Goal: Task Accomplishment & Management: Use online tool/utility

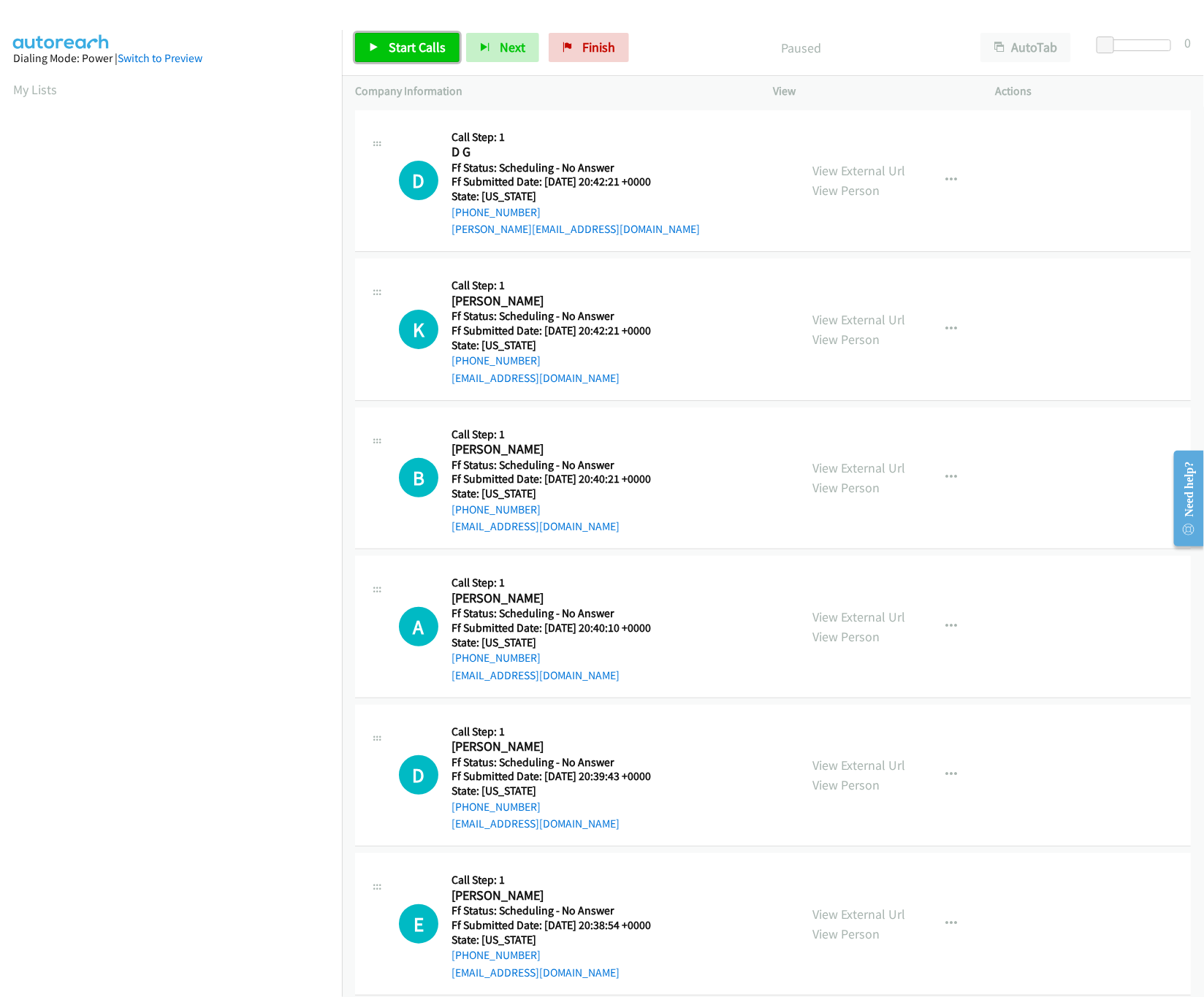
click at [386, 50] on link "Start Calls" at bounding box center [407, 47] width 104 height 29
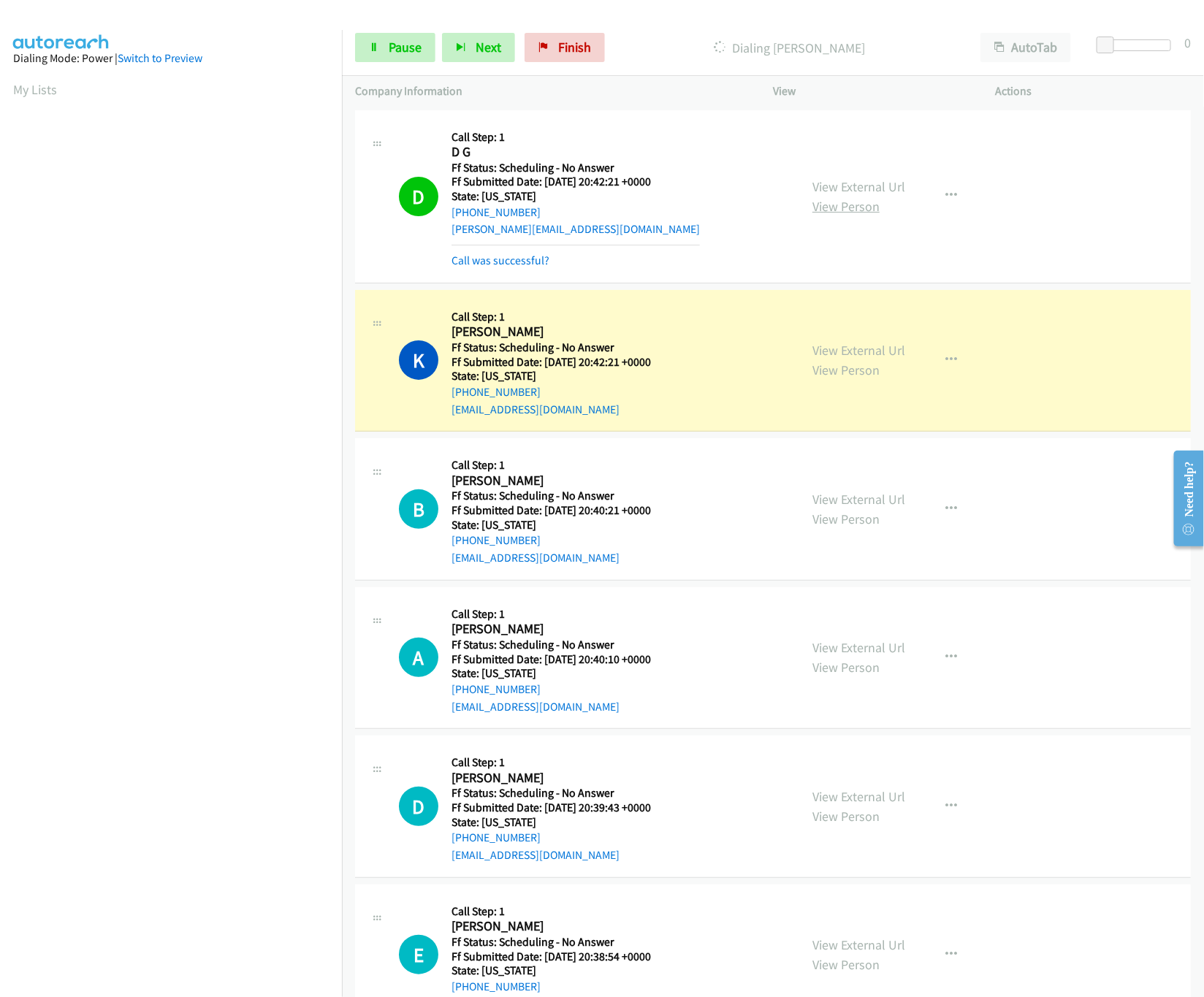
drag, startPoint x: 824, startPoint y: 173, endPoint x: 836, endPoint y: 200, distance: 29.5
click at [824, 173] on div "View External Url View Person View External Url Email Schedule/Manage Callback …" at bounding box center [917, 196] width 236 height 146
click at [845, 189] on link "View External Url" at bounding box center [859, 187] width 93 height 17
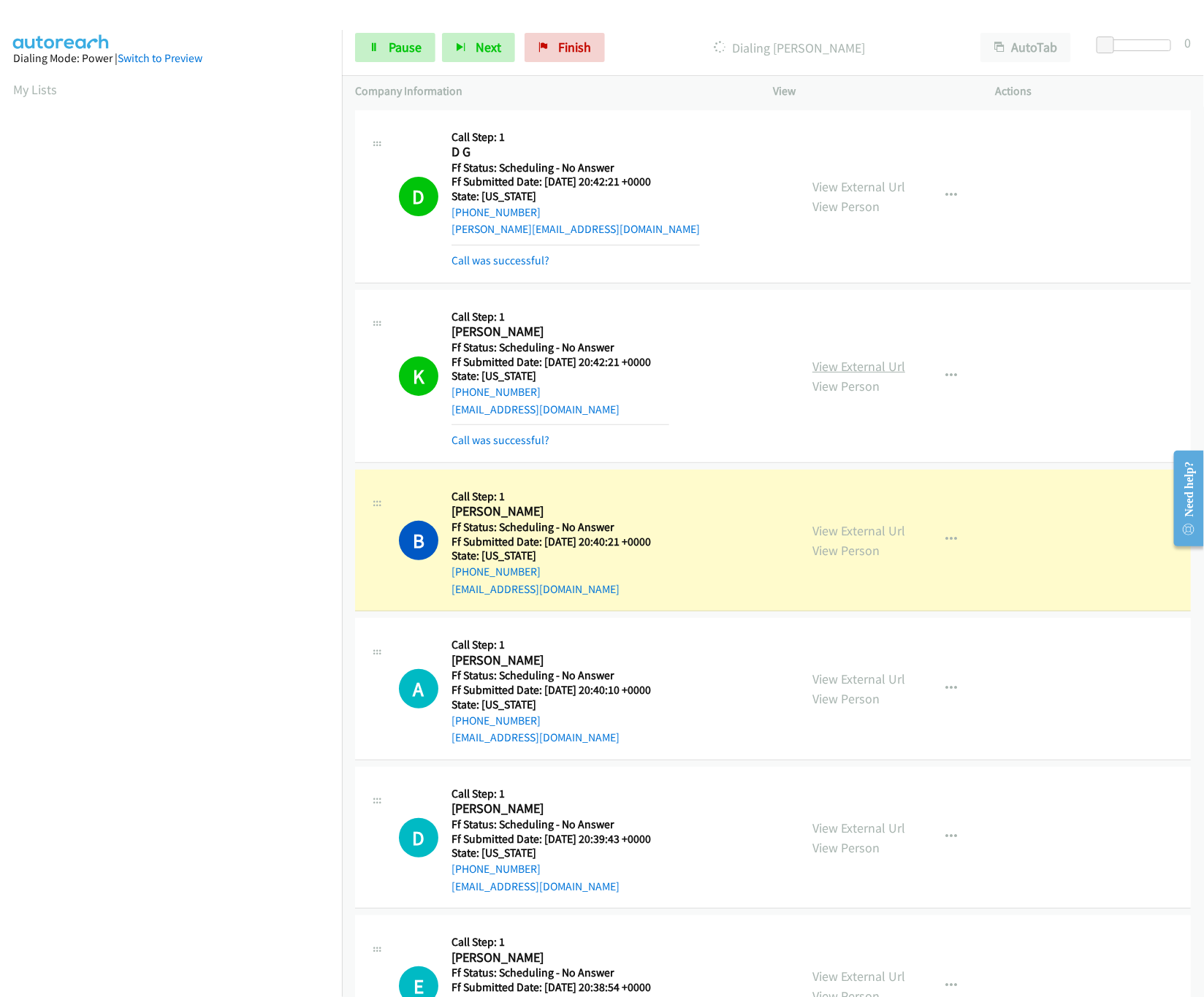
click at [846, 371] on link "View External Url" at bounding box center [859, 366] width 93 height 17
click at [851, 530] on link "View External Url" at bounding box center [859, 530] width 93 height 17
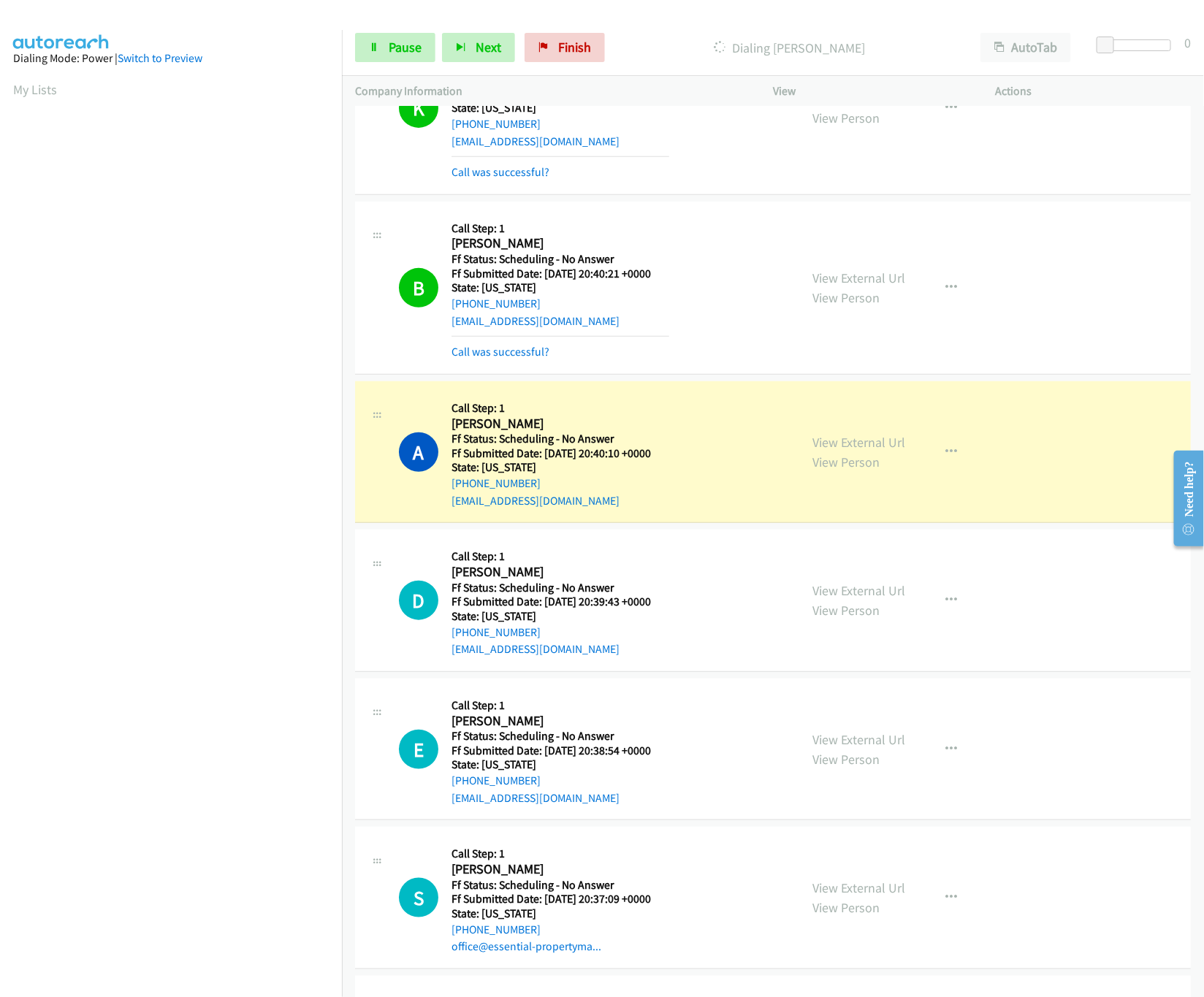
scroll to position [292, 0]
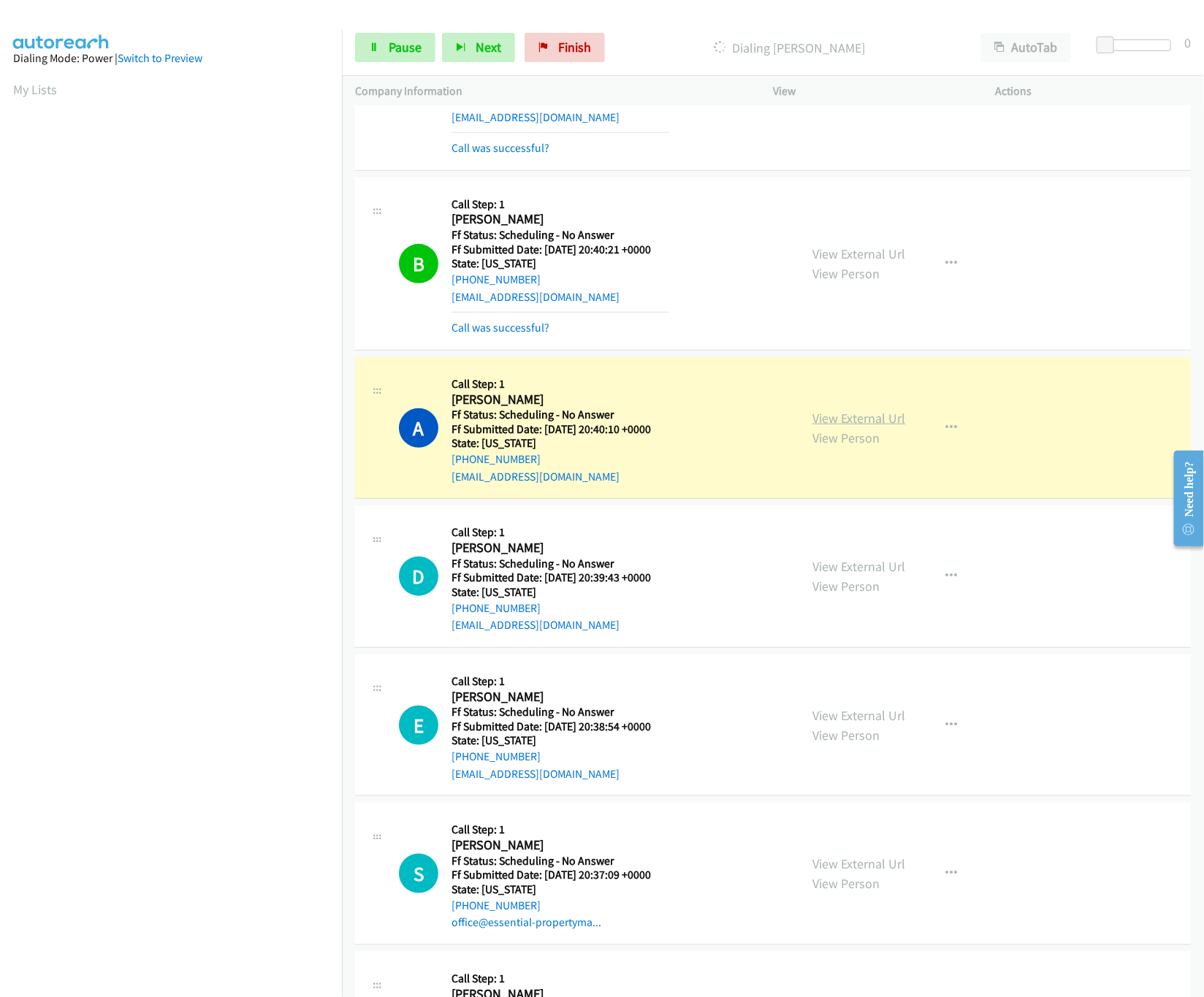
click at [838, 419] on link "View External Url" at bounding box center [859, 418] width 93 height 17
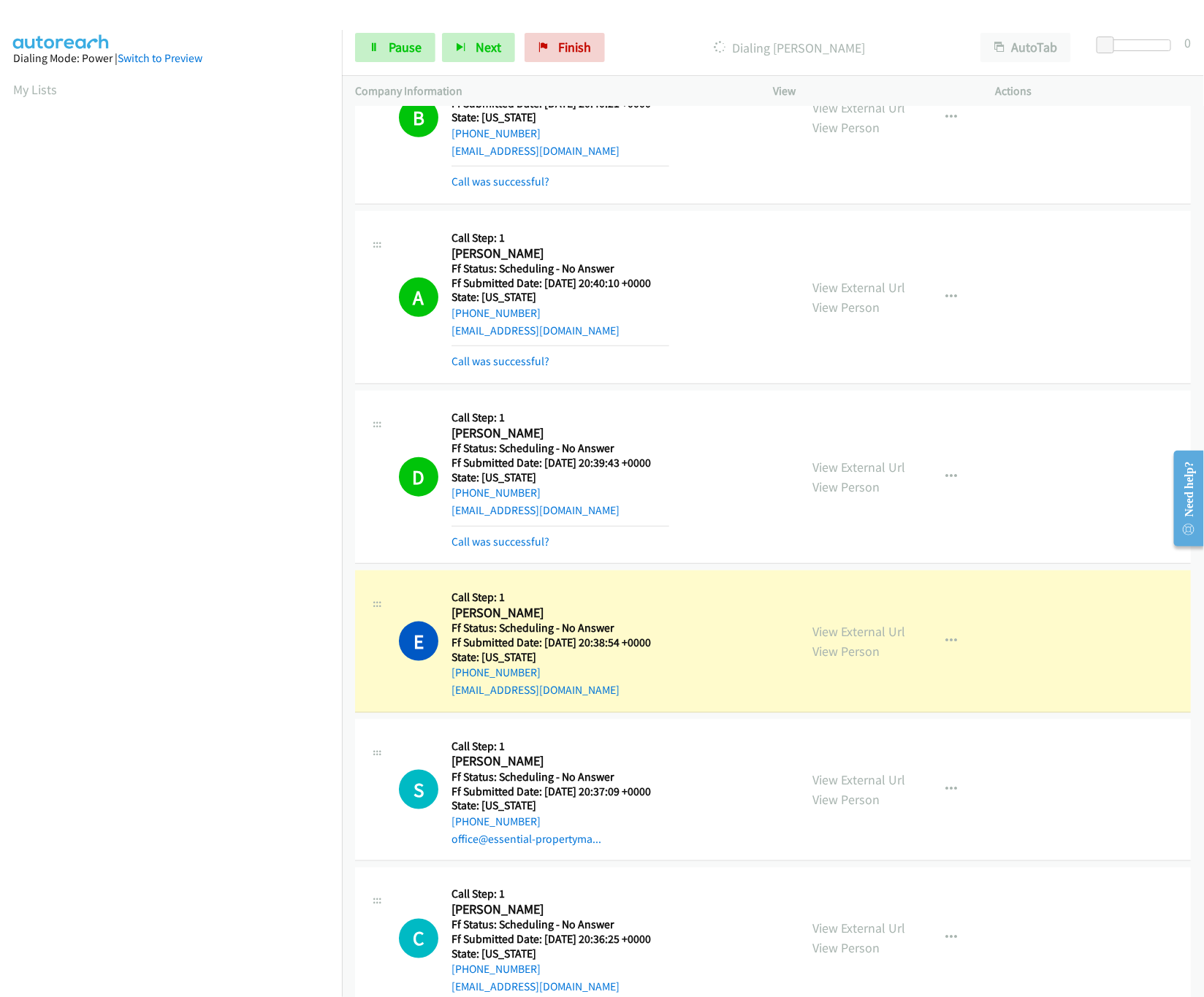
scroll to position [584, 0]
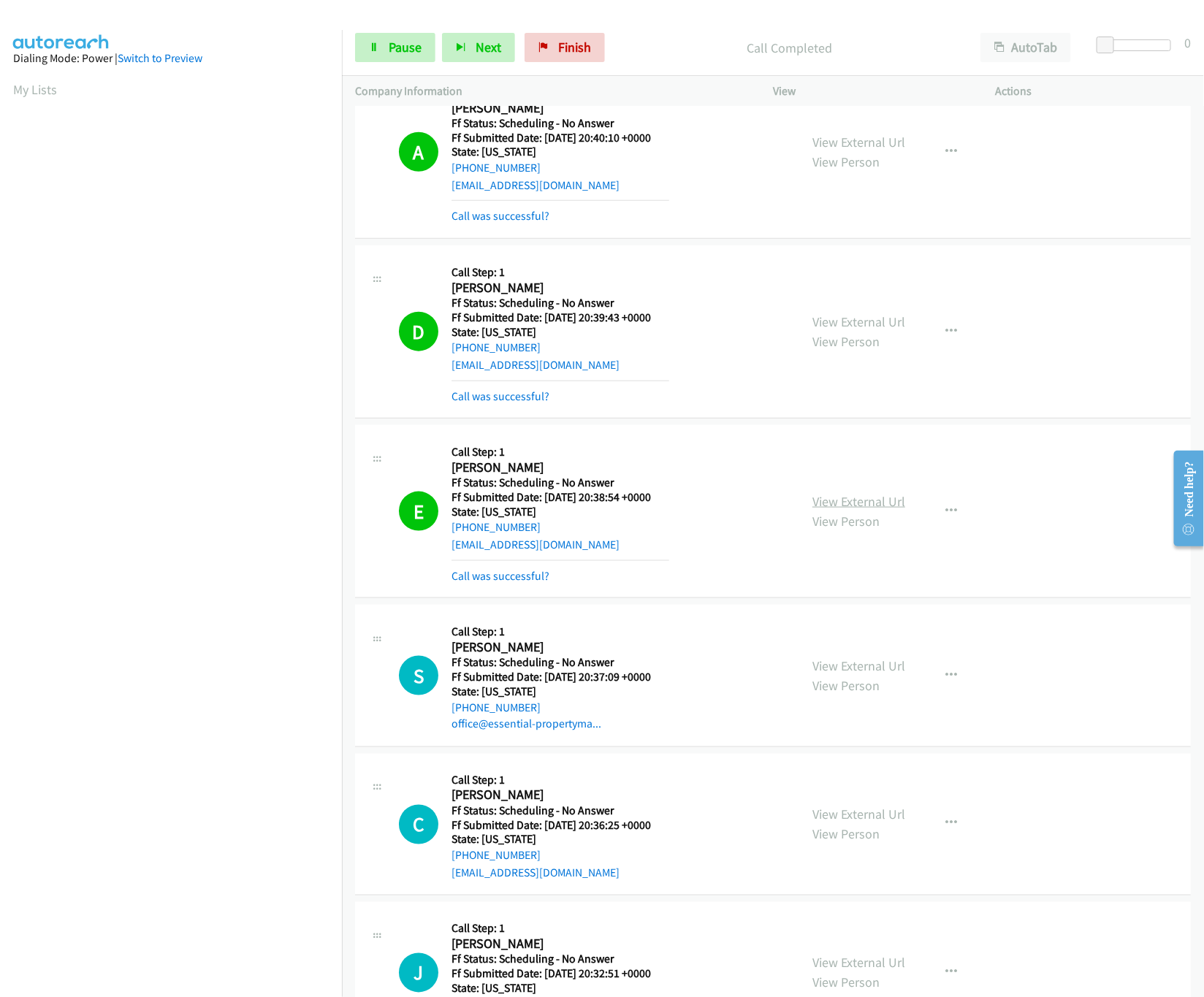
click at [813, 510] on link "View External Url" at bounding box center [859, 501] width 93 height 17
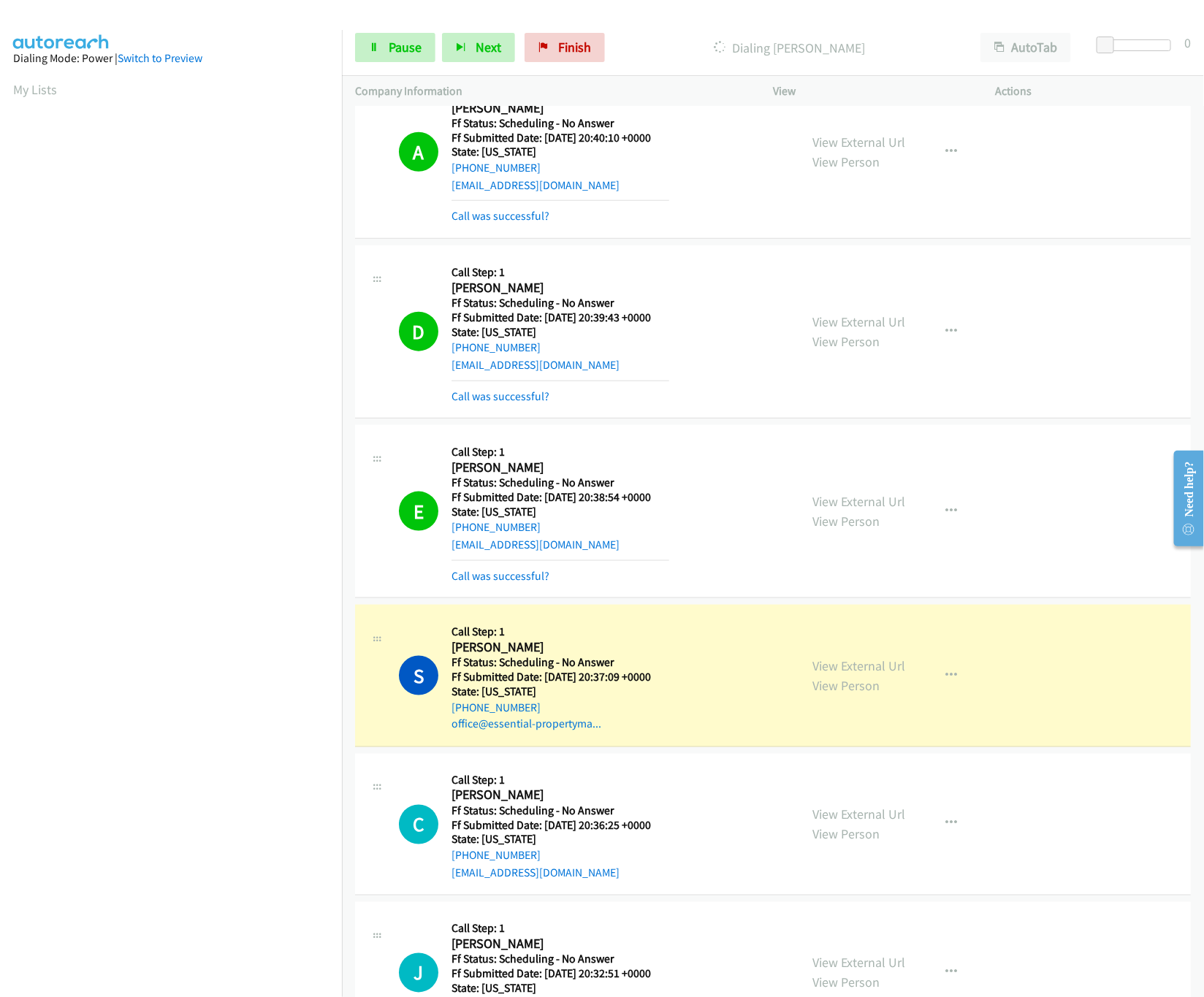
scroll to position [438, 0]
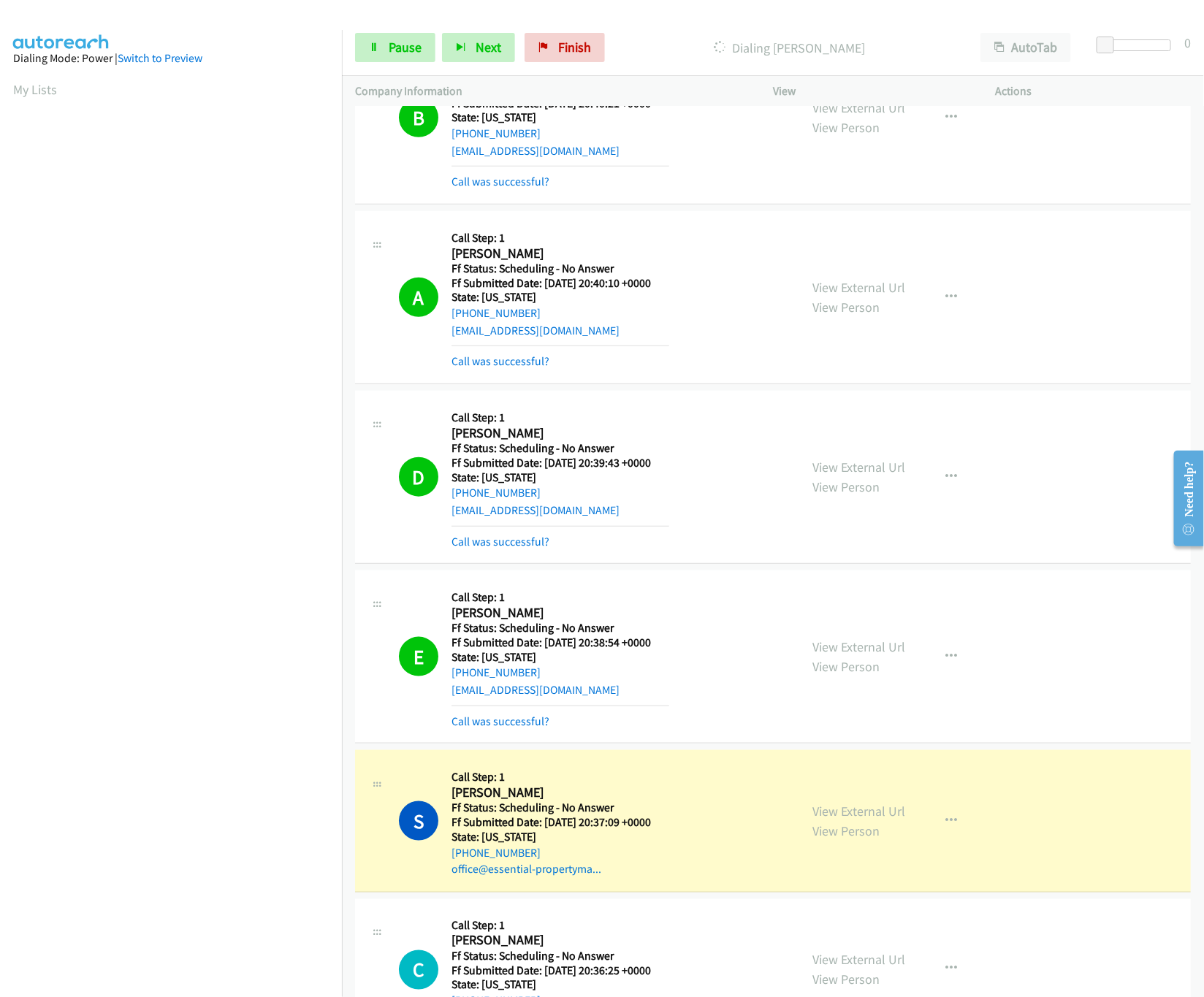
click at [812, 460] on div "View External Url View Person" at bounding box center [859, 476] width 93 height 39
click at [836, 470] on link "View External Url" at bounding box center [859, 467] width 93 height 17
click at [855, 651] on link "View External Url" at bounding box center [859, 646] width 93 height 17
click at [512, 729] on link "Call was successful?" at bounding box center [501, 721] width 98 height 14
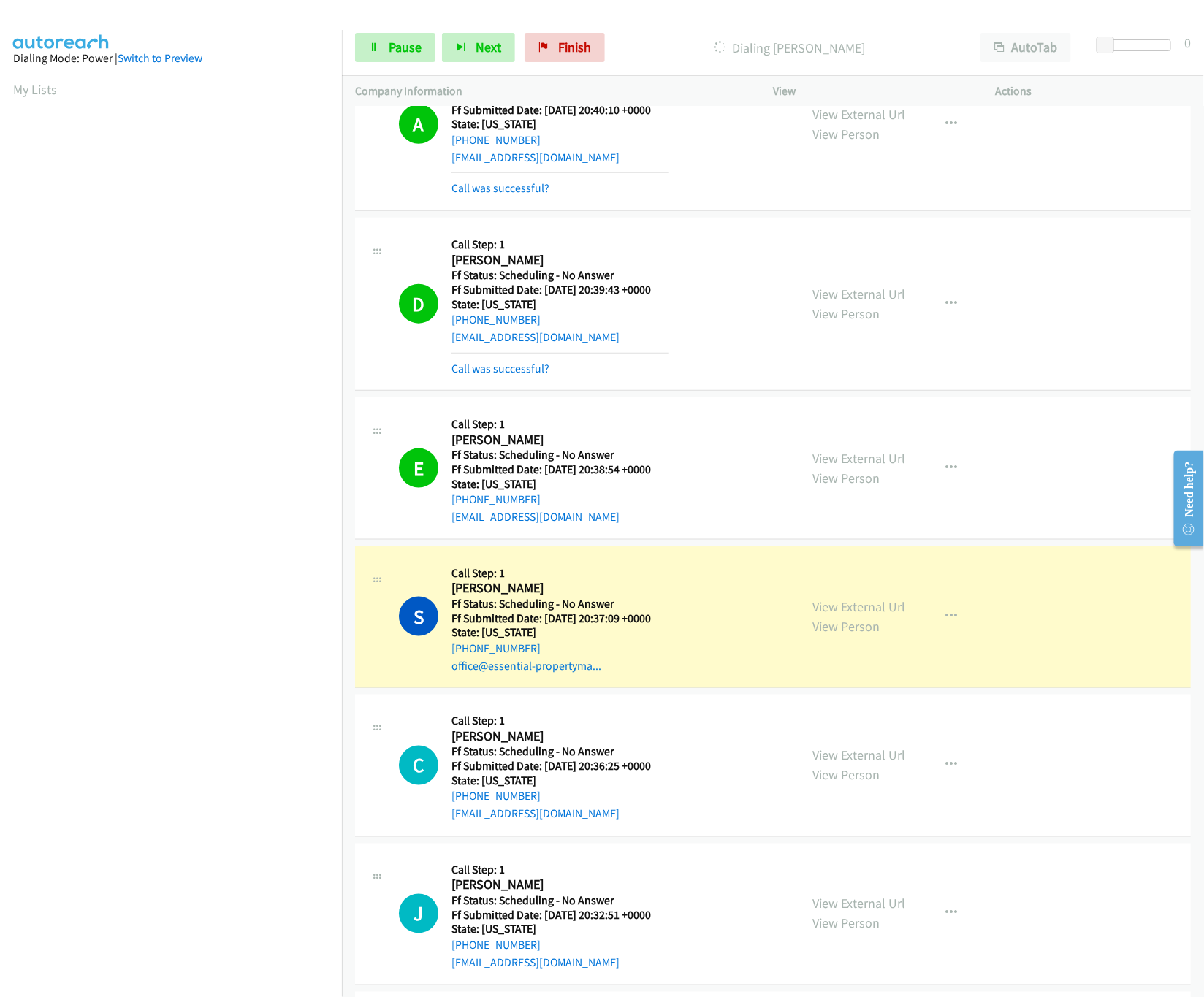
scroll to position [730, 0]
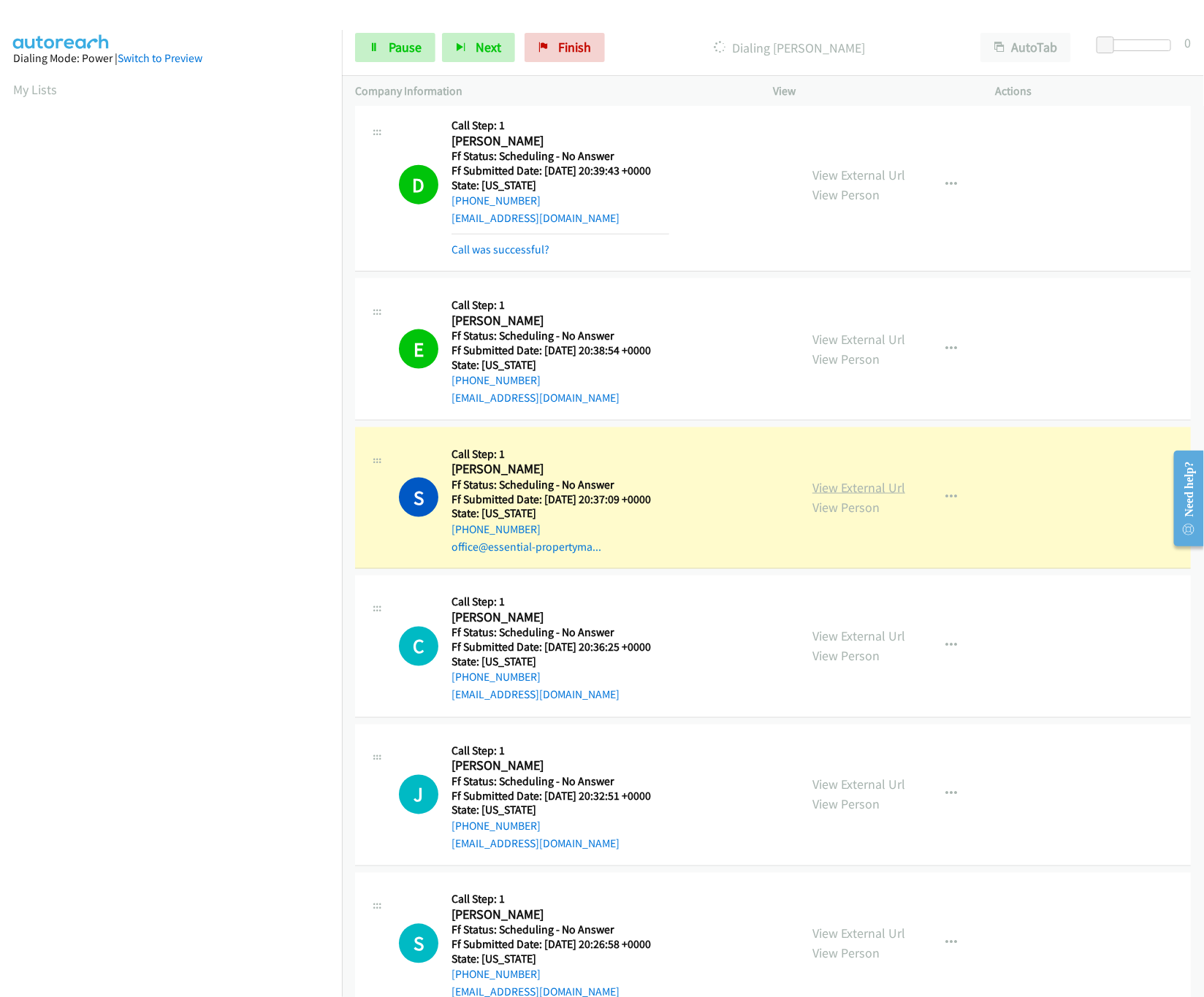
click at [834, 494] on link "View External Url" at bounding box center [859, 487] width 93 height 17
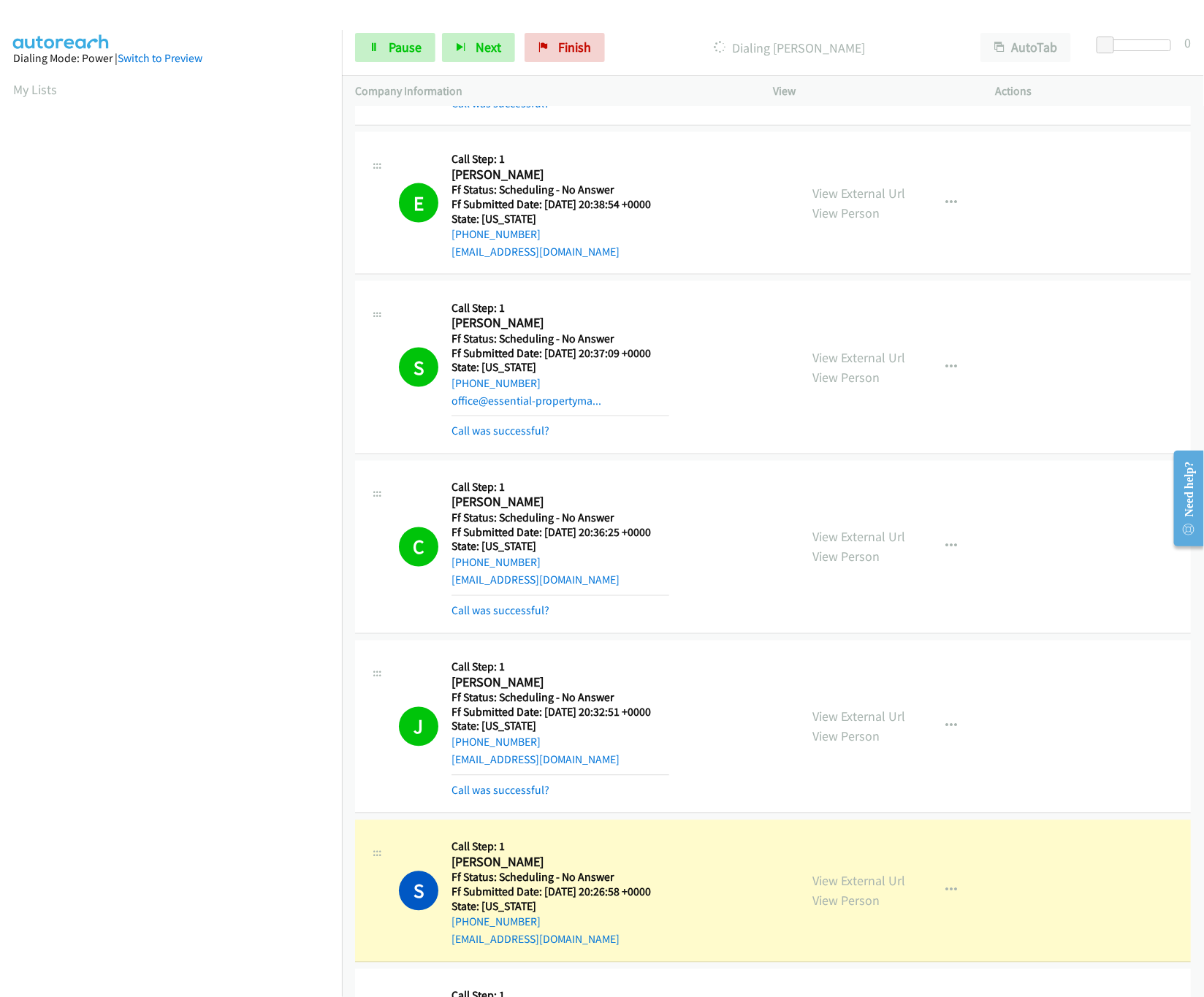
scroll to position [1169, 0]
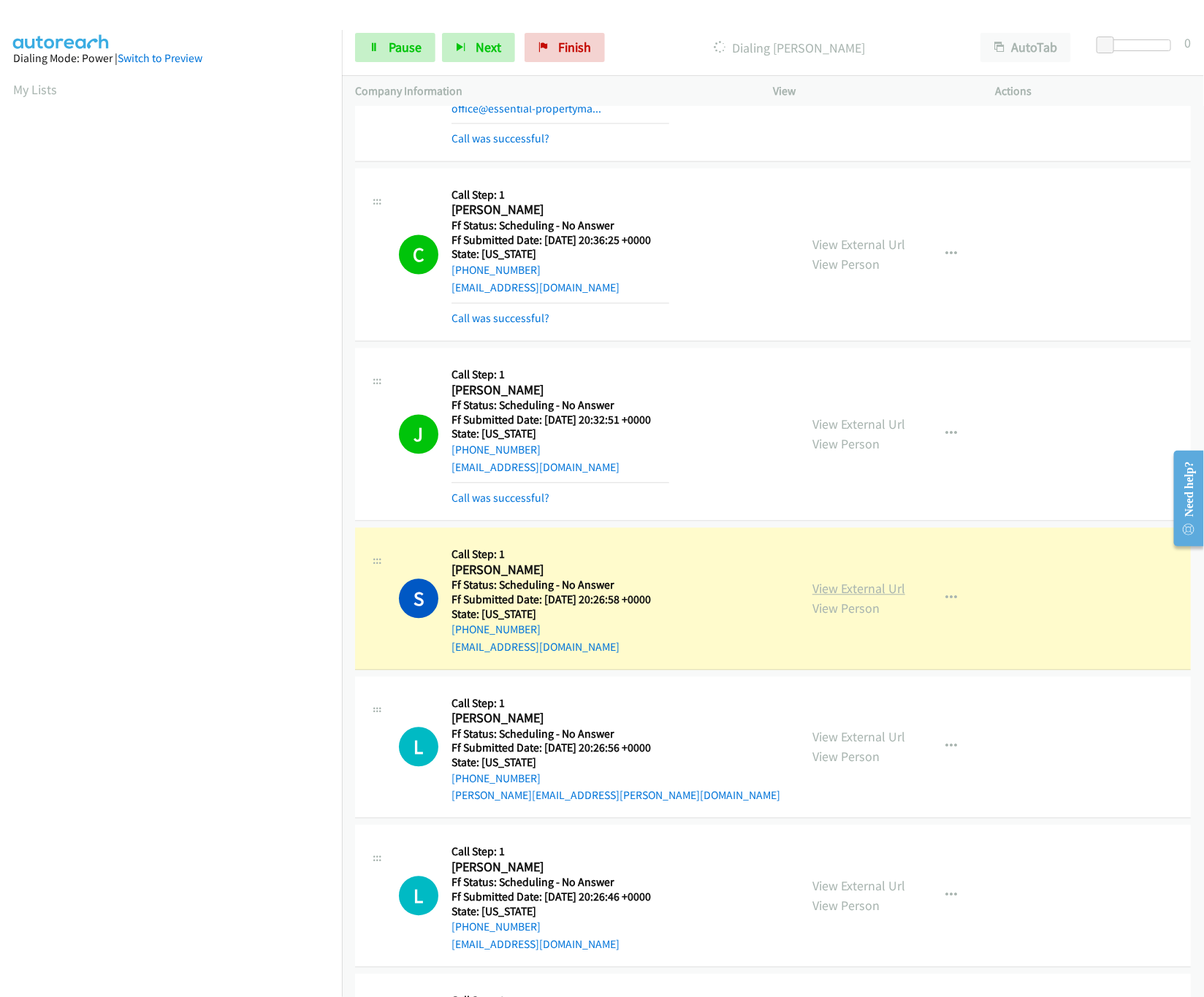
click at [812, 597] on link "View External Url" at bounding box center [859, 589] width 93 height 17
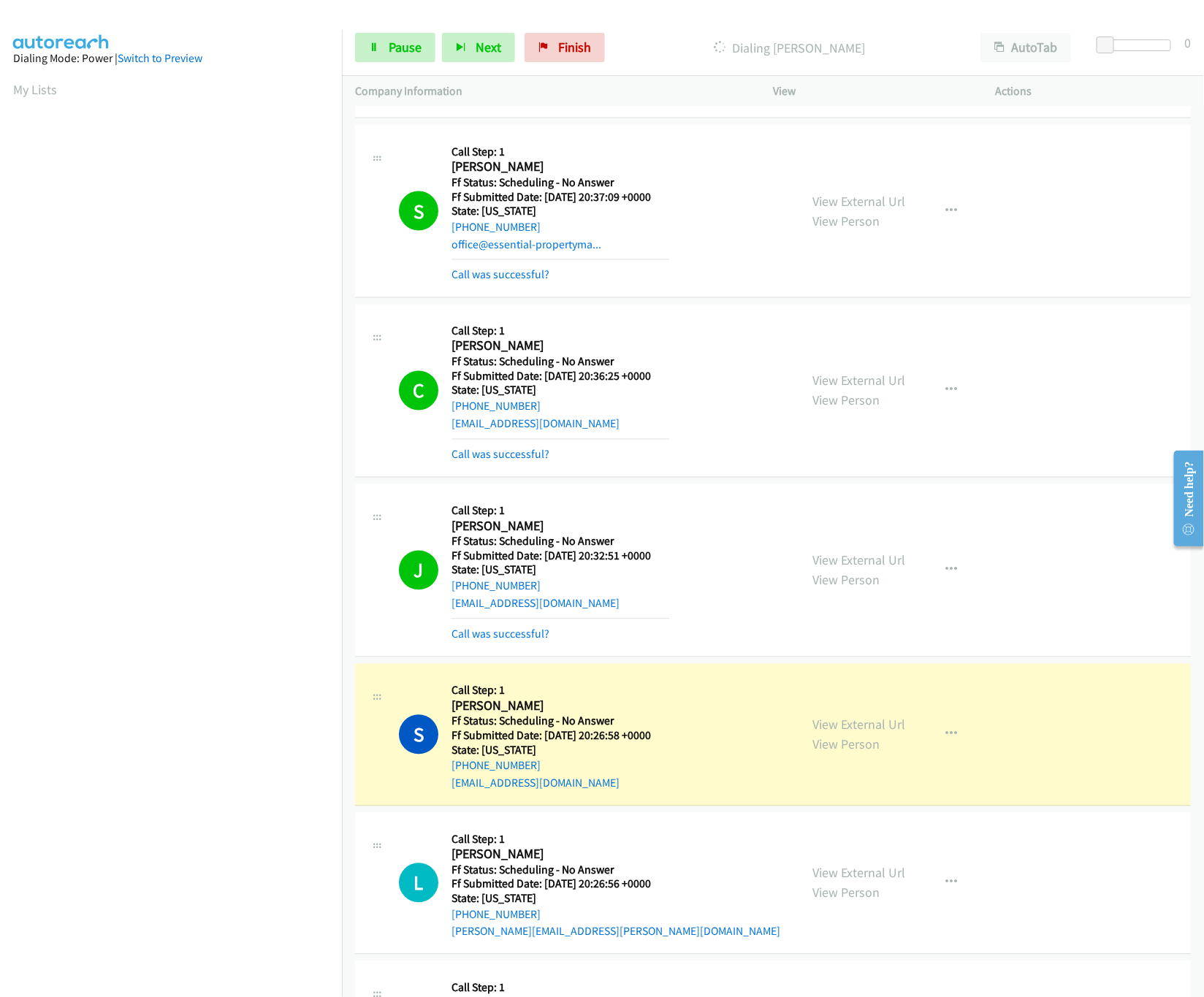
scroll to position [877, 0]
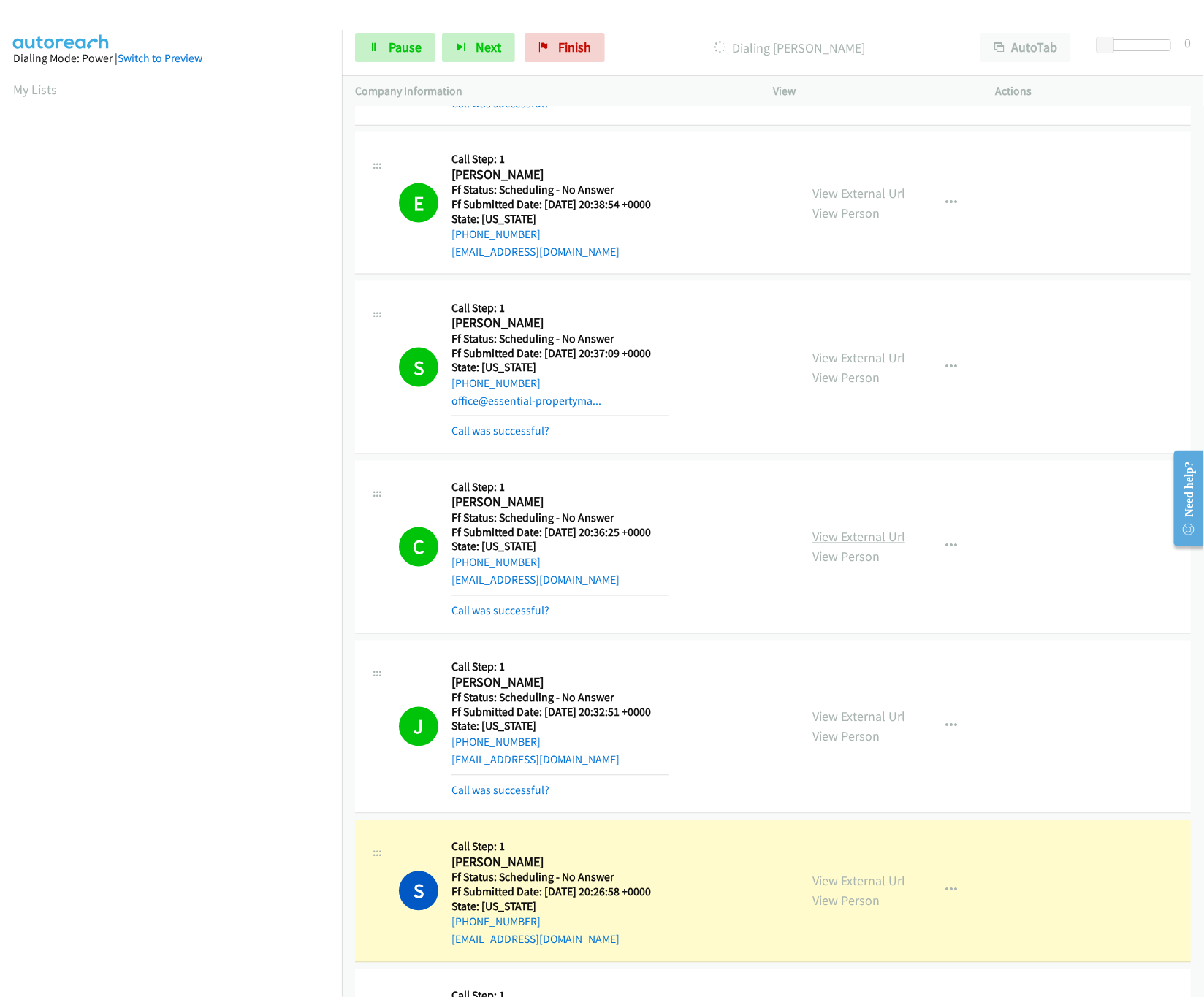
click at [847, 536] on link "View External Url" at bounding box center [859, 537] width 93 height 17
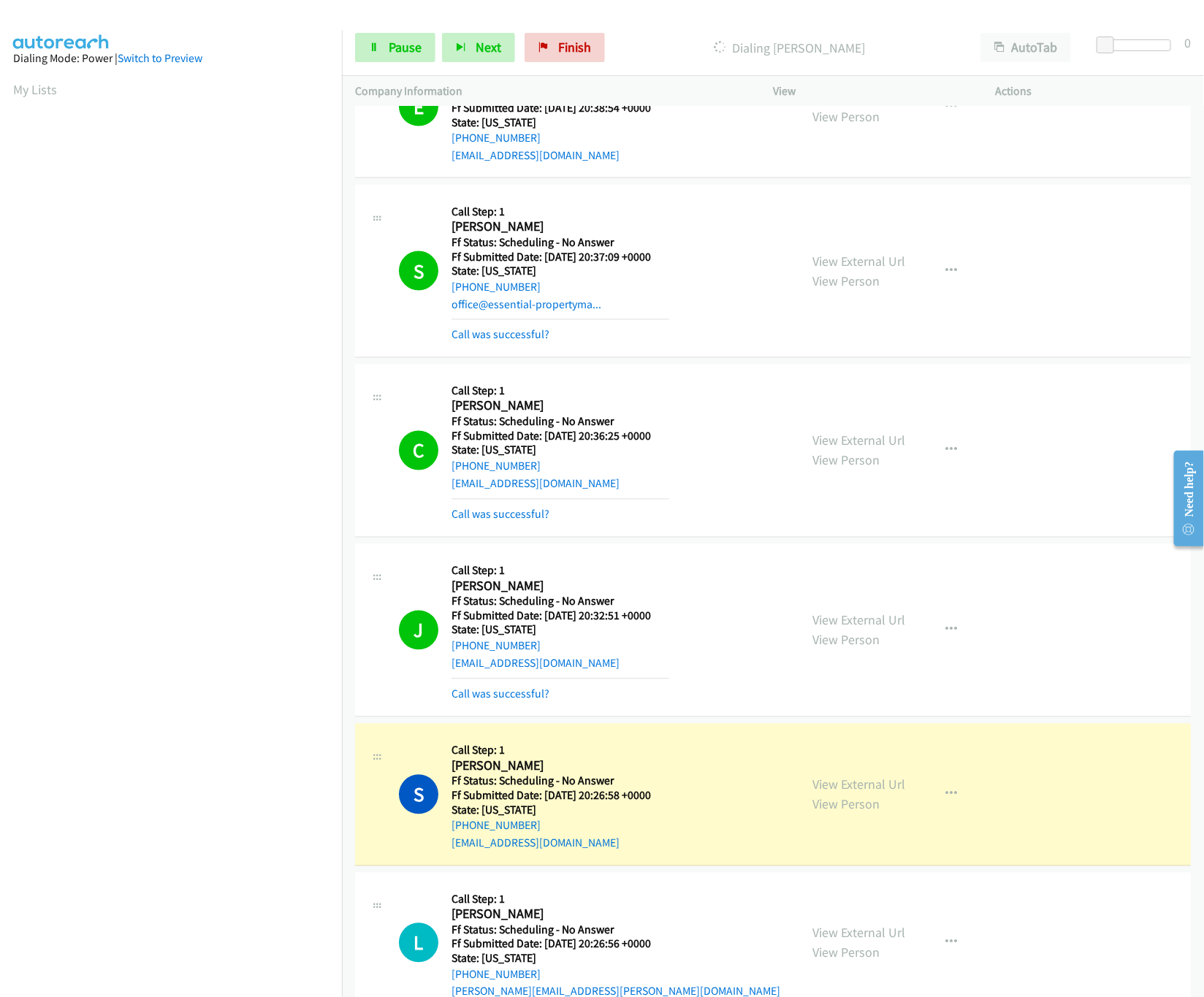
scroll to position [1022, 0]
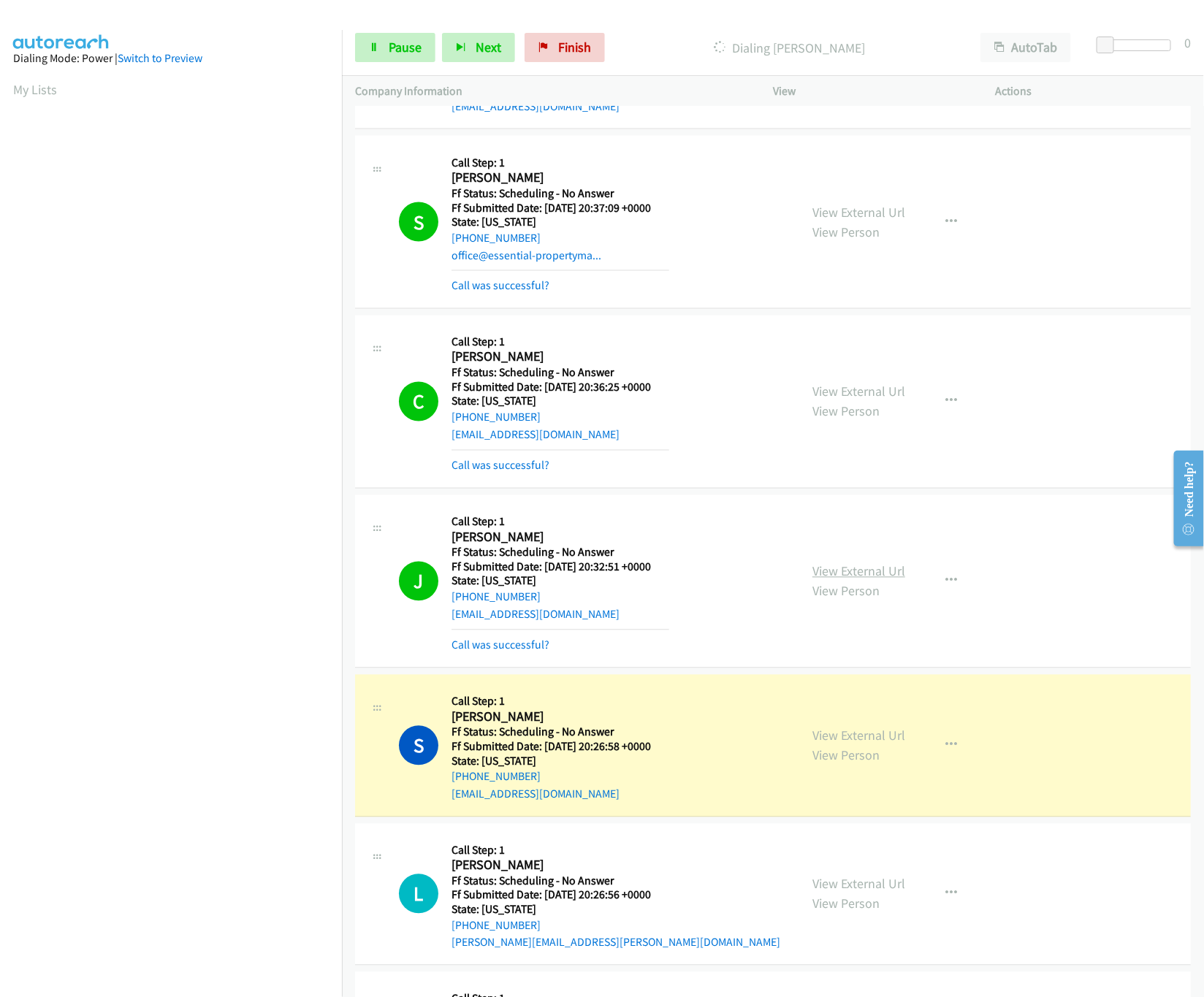
click at [843, 573] on link "View External Url" at bounding box center [859, 571] width 93 height 17
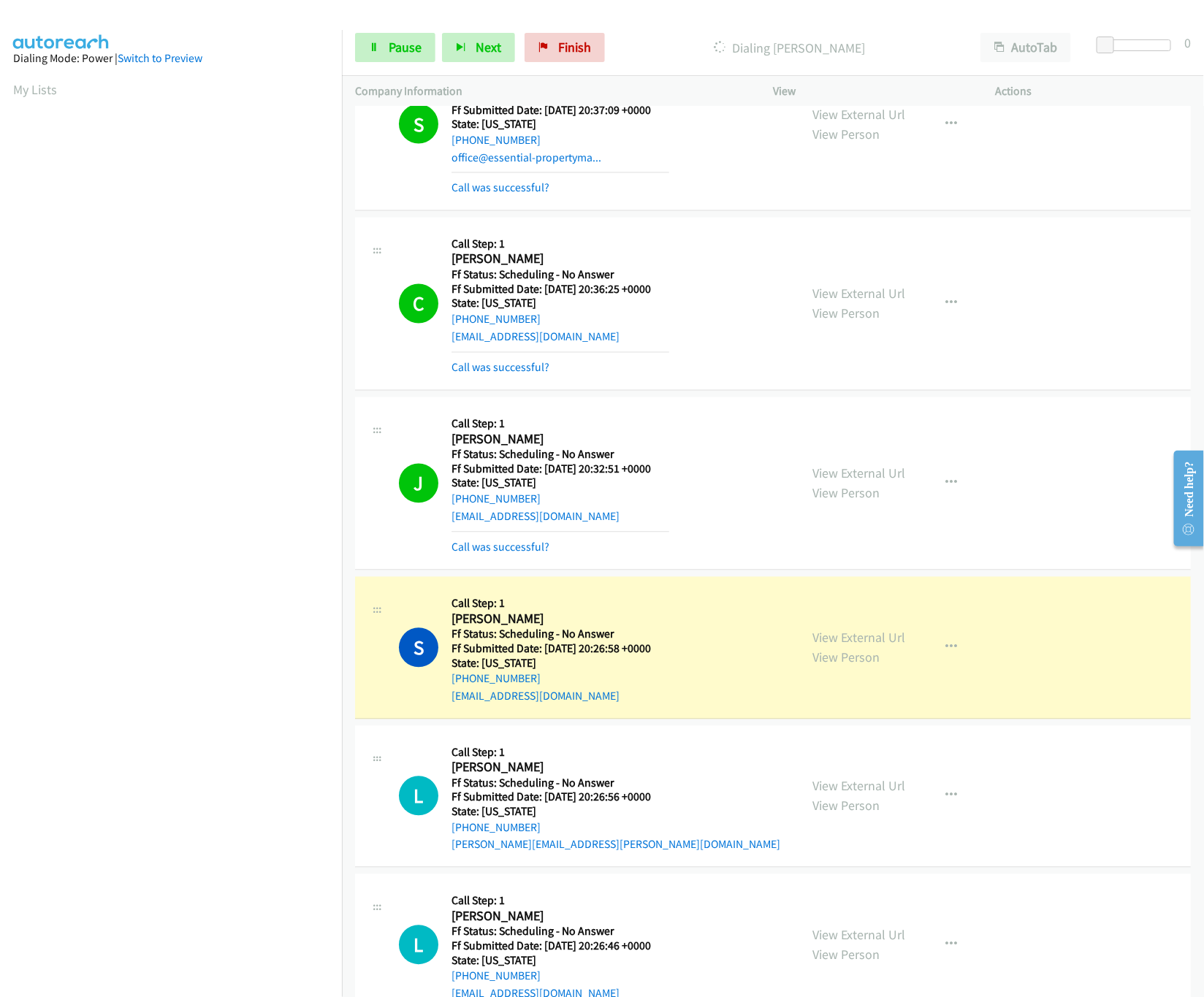
scroll to position [1169, 0]
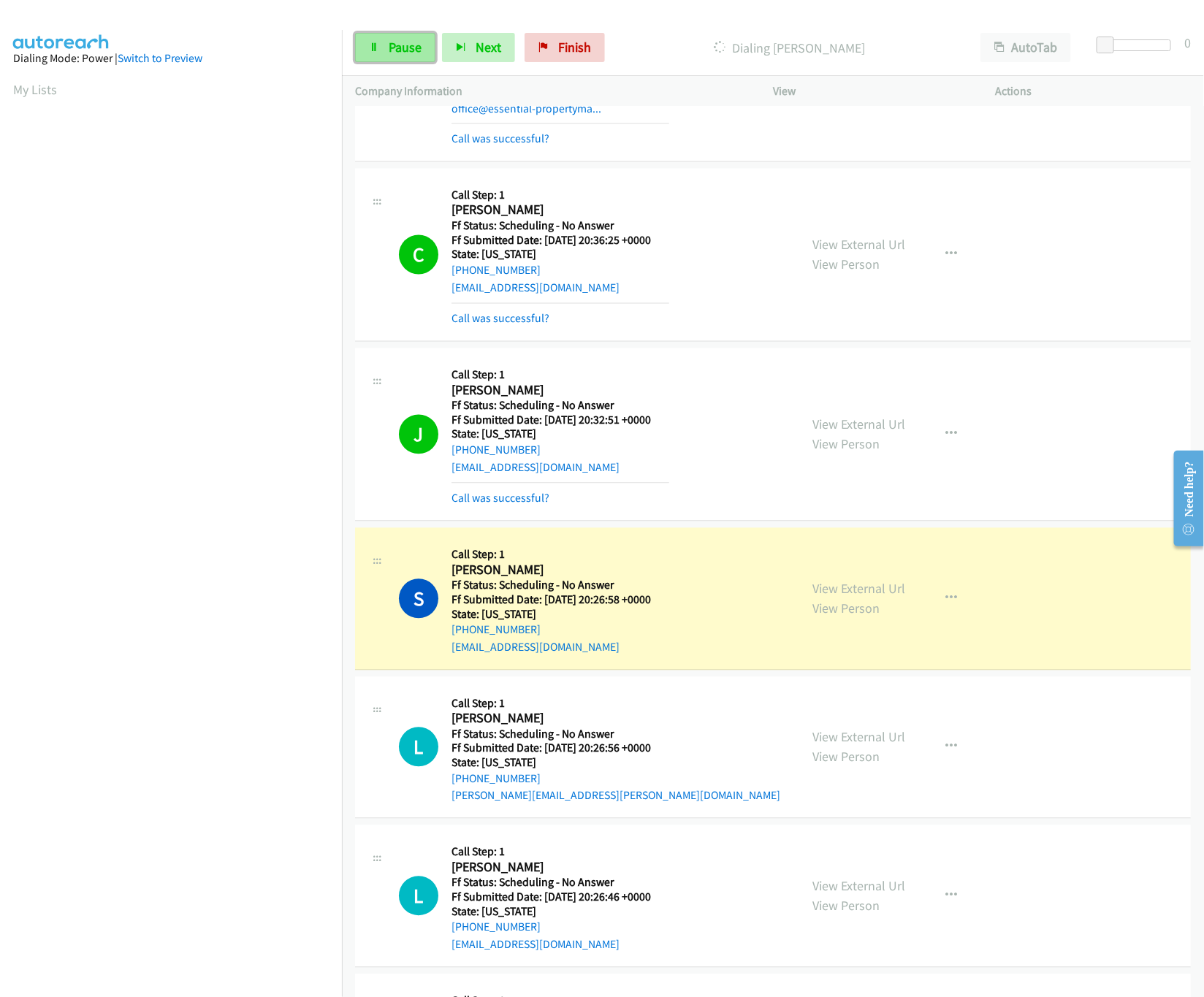
click at [376, 58] on link "Pause" at bounding box center [395, 47] width 80 height 29
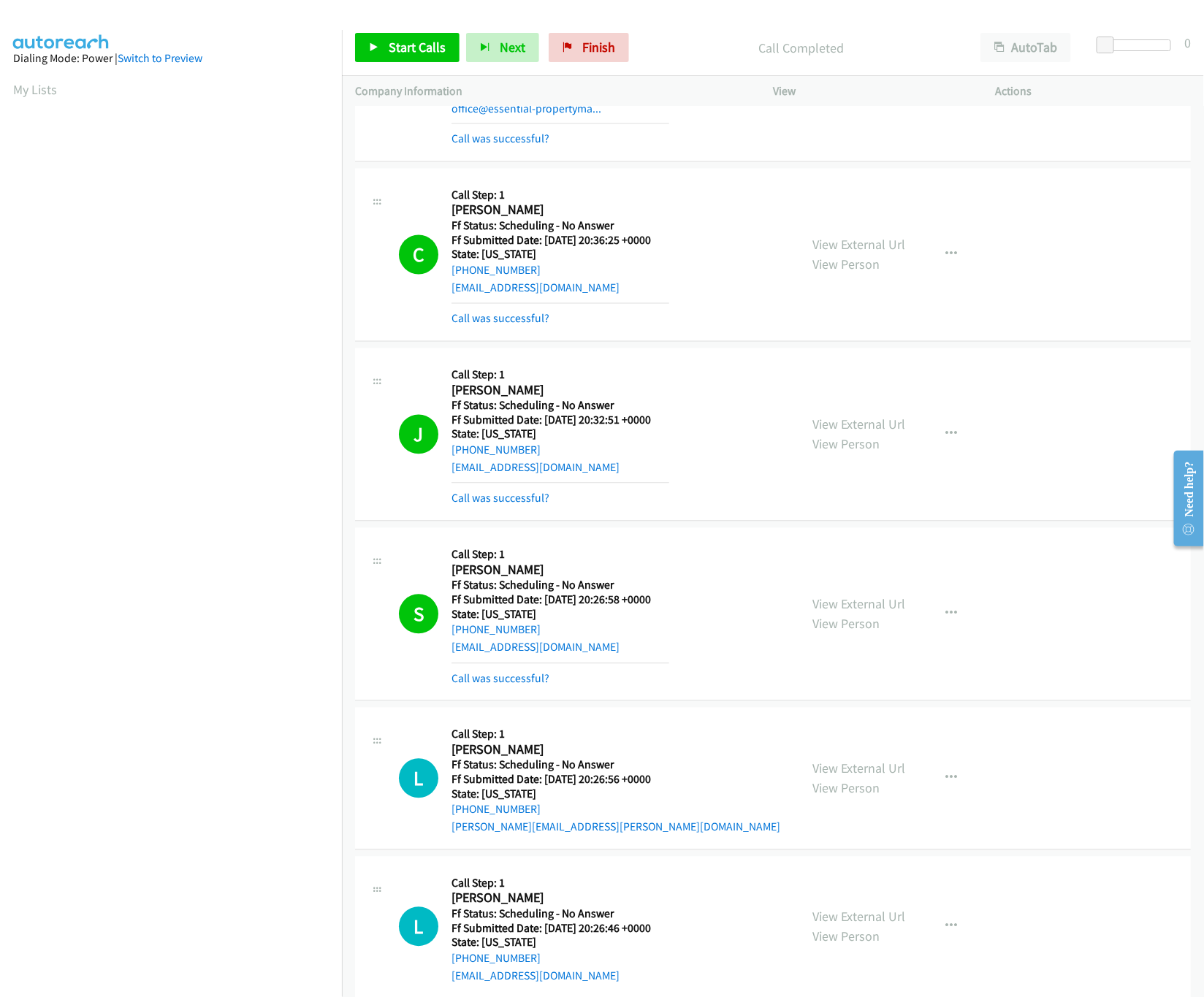
scroll to position [1315, 0]
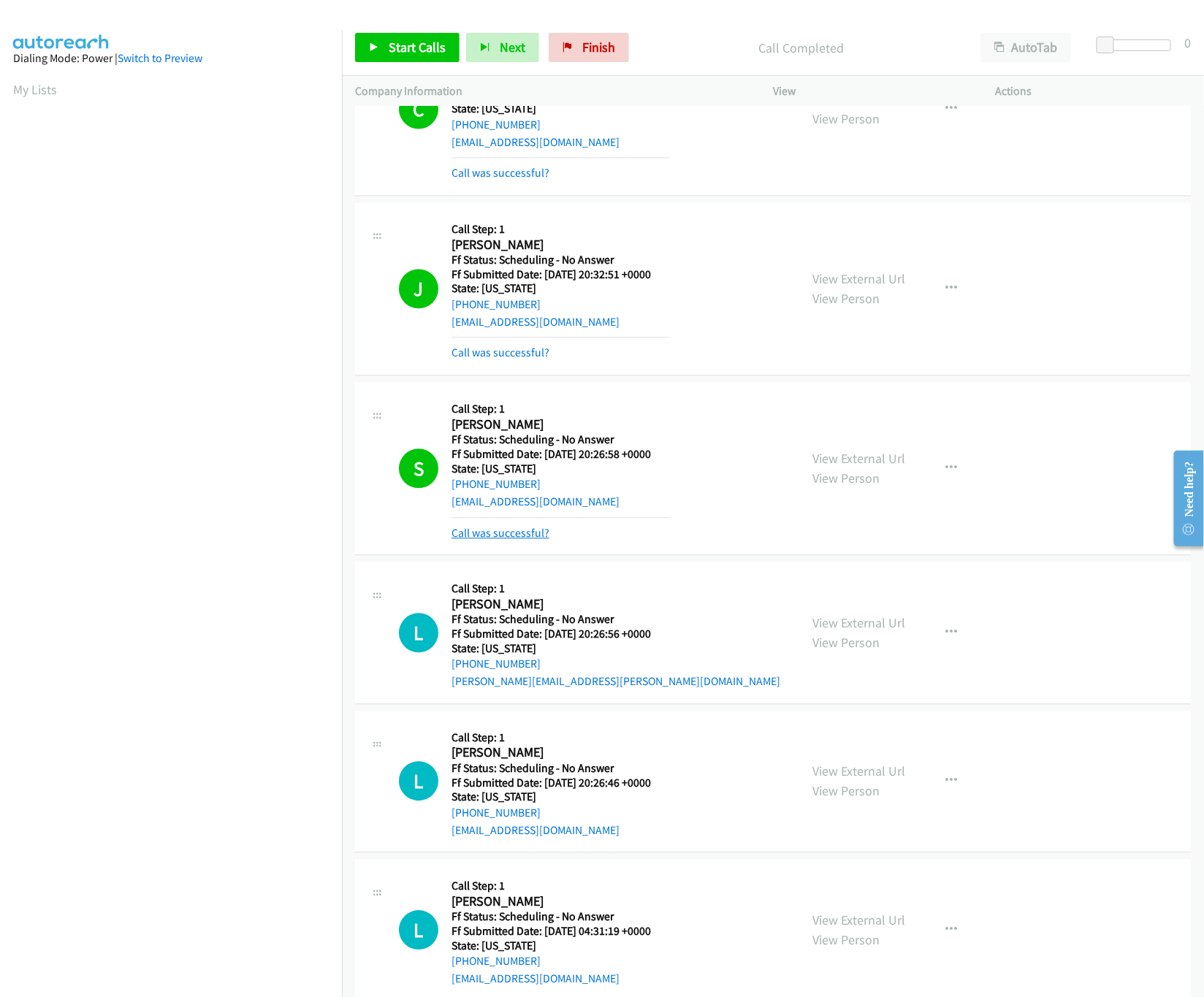
click at [542, 536] on link "Call was successful?" at bounding box center [501, 533] width 98 height 14
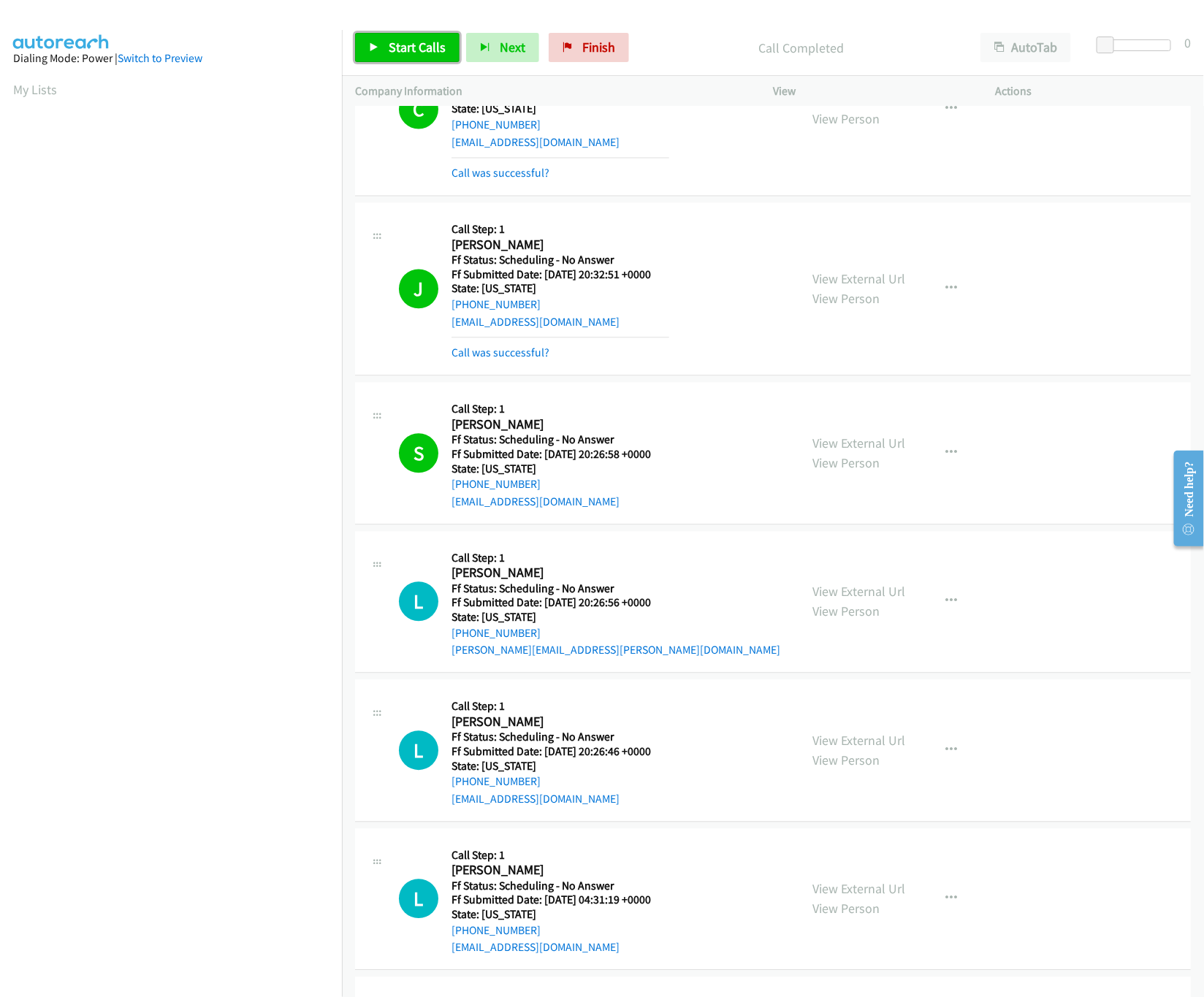
click at [409, 48] on span "Start Calls" at bounding box center [417, 46] width 57 height 17
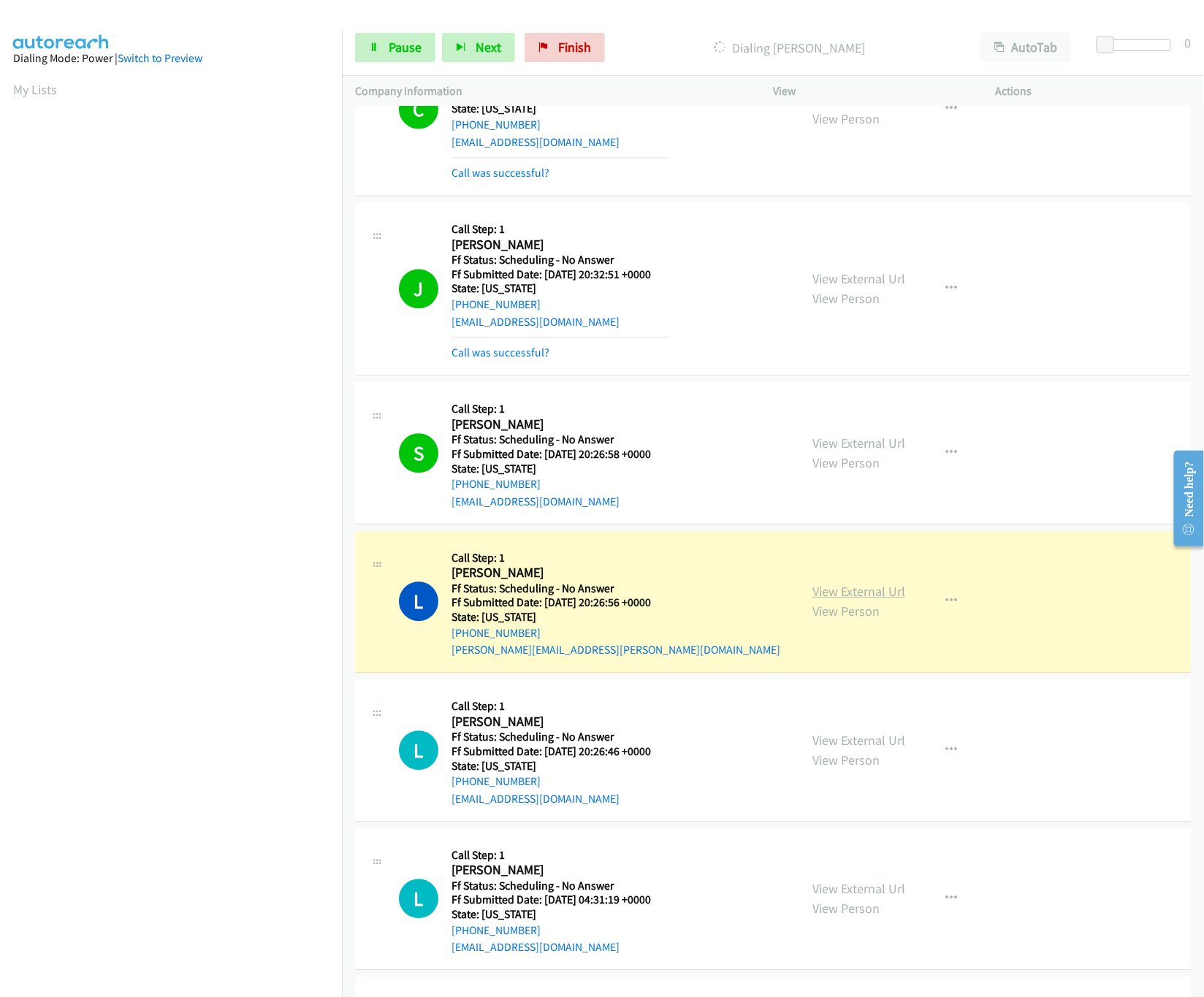
click at [849, 592] on link "View External Url" at bounding box center [859, 591] width 93 height 17
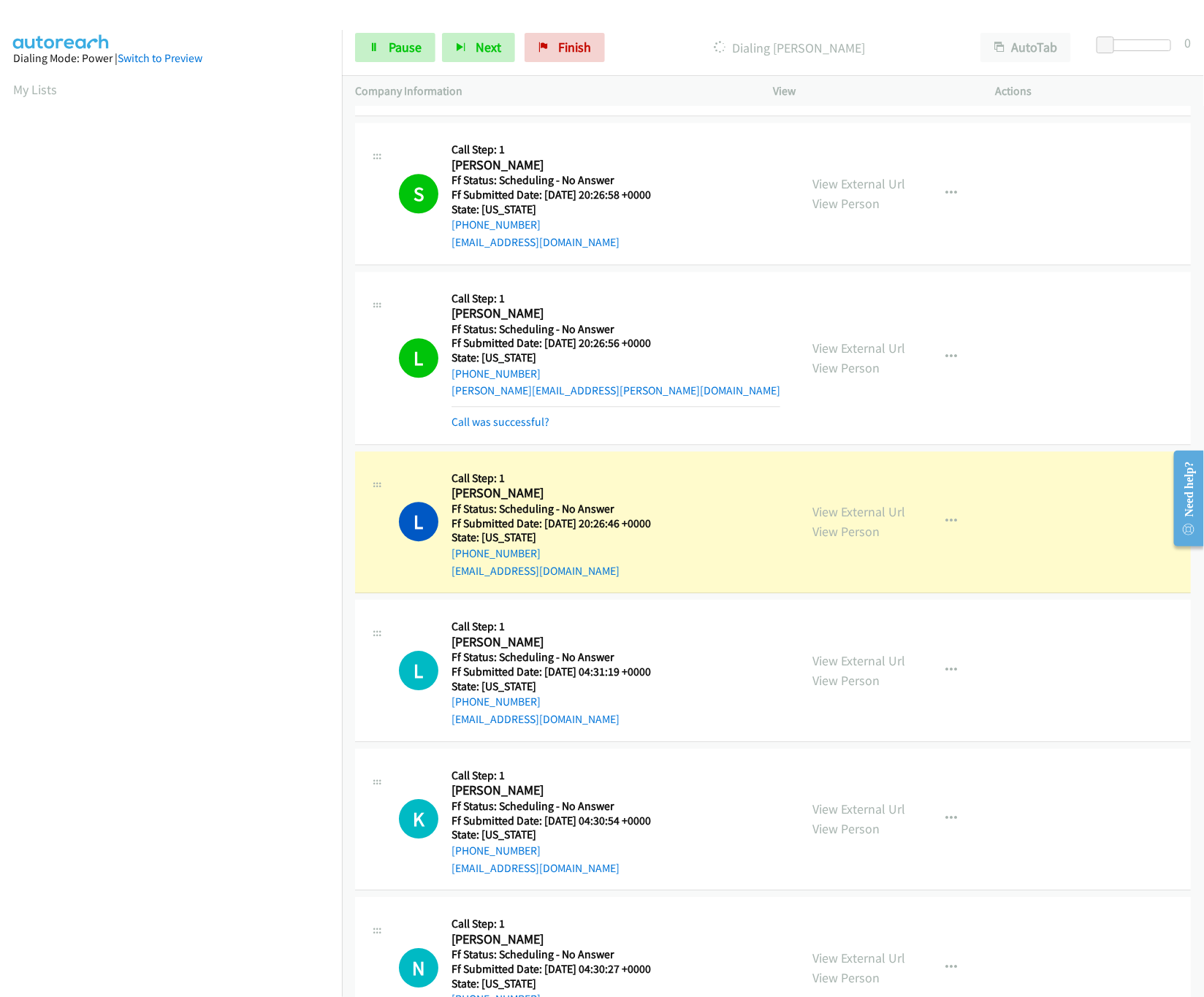
scroll to position [1607, 0]
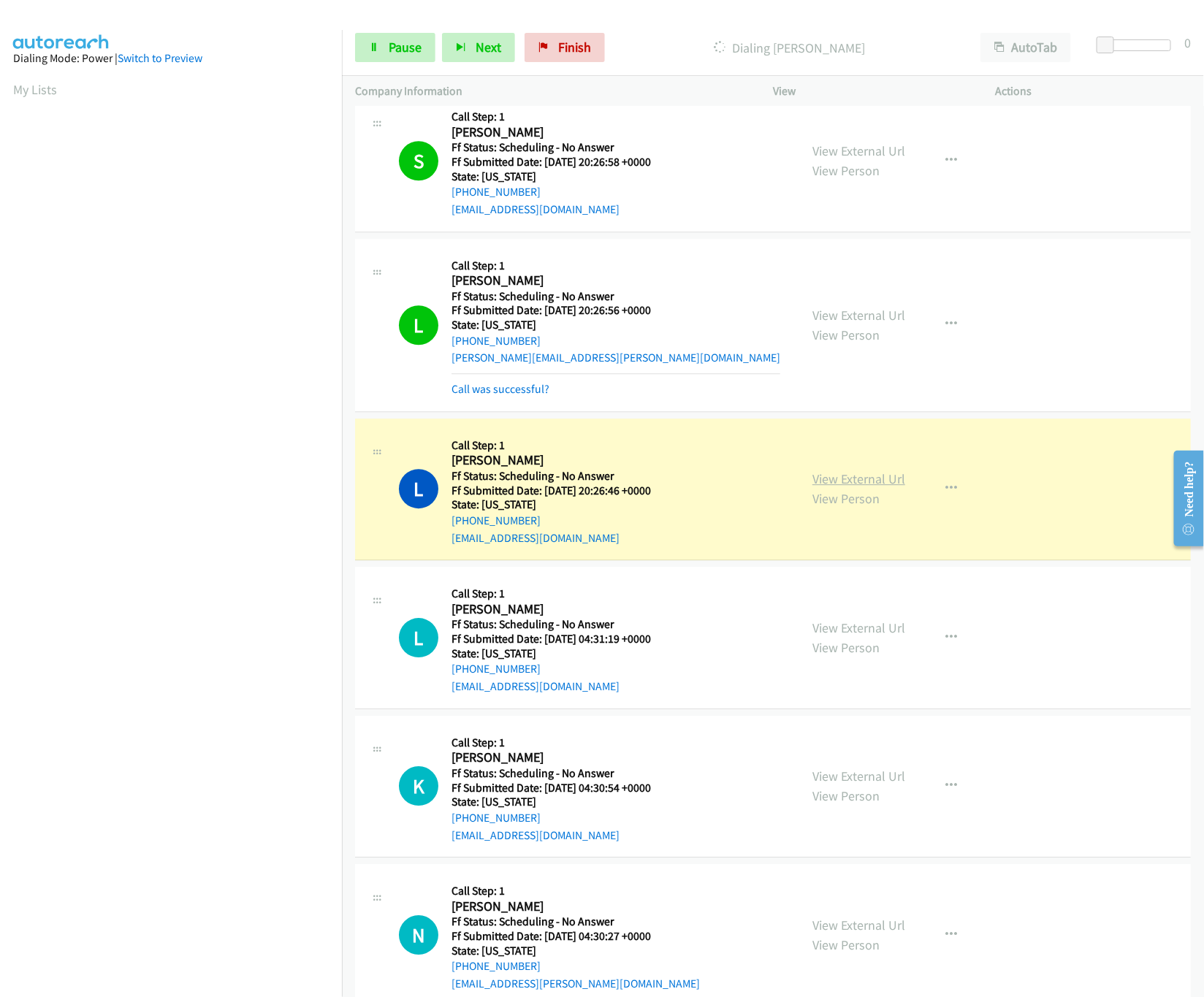
click at [849, 488] on link "View External Url" at bounding box center [859, 479] width 93 height 17
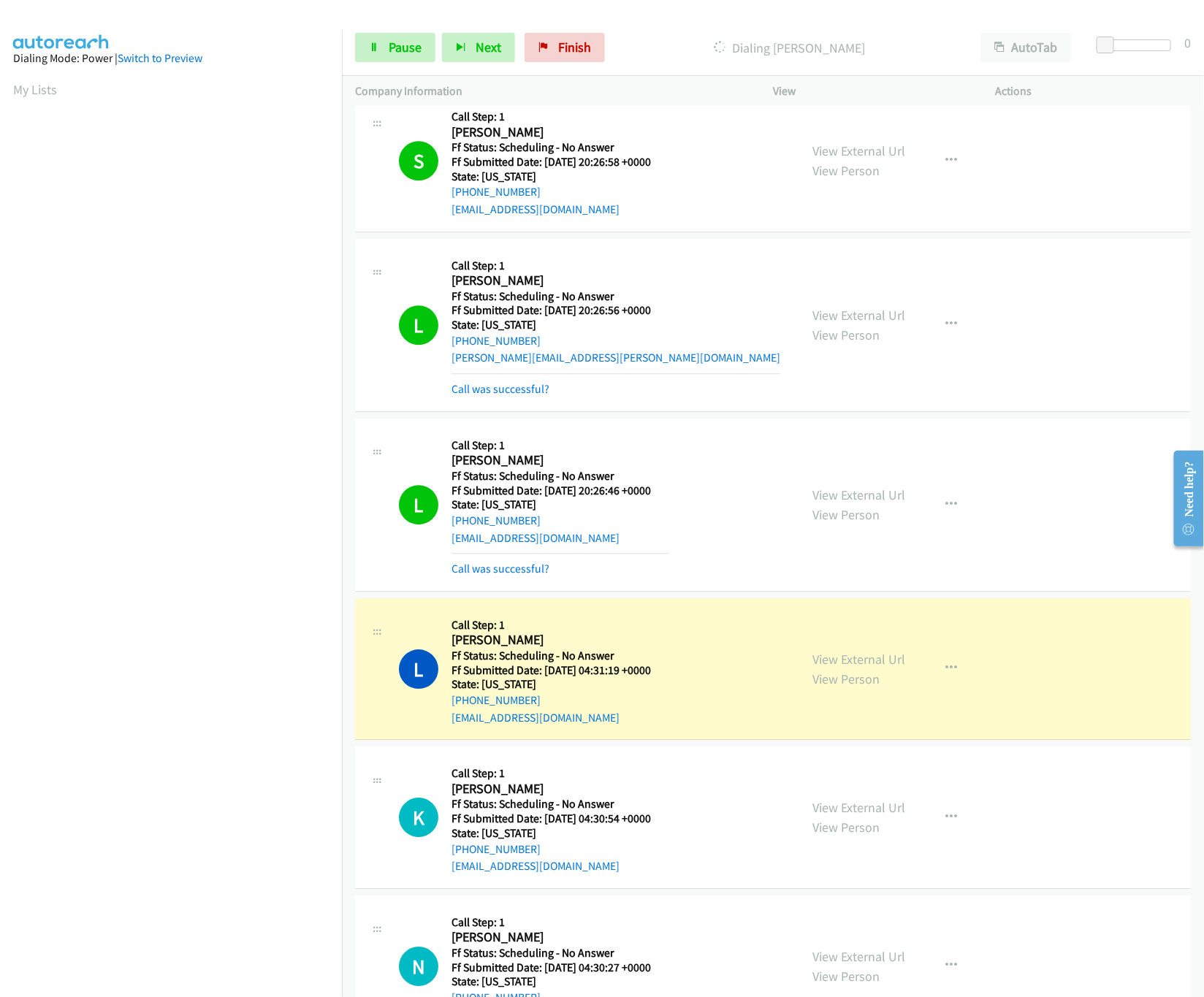
scroll to position [1899, 0]
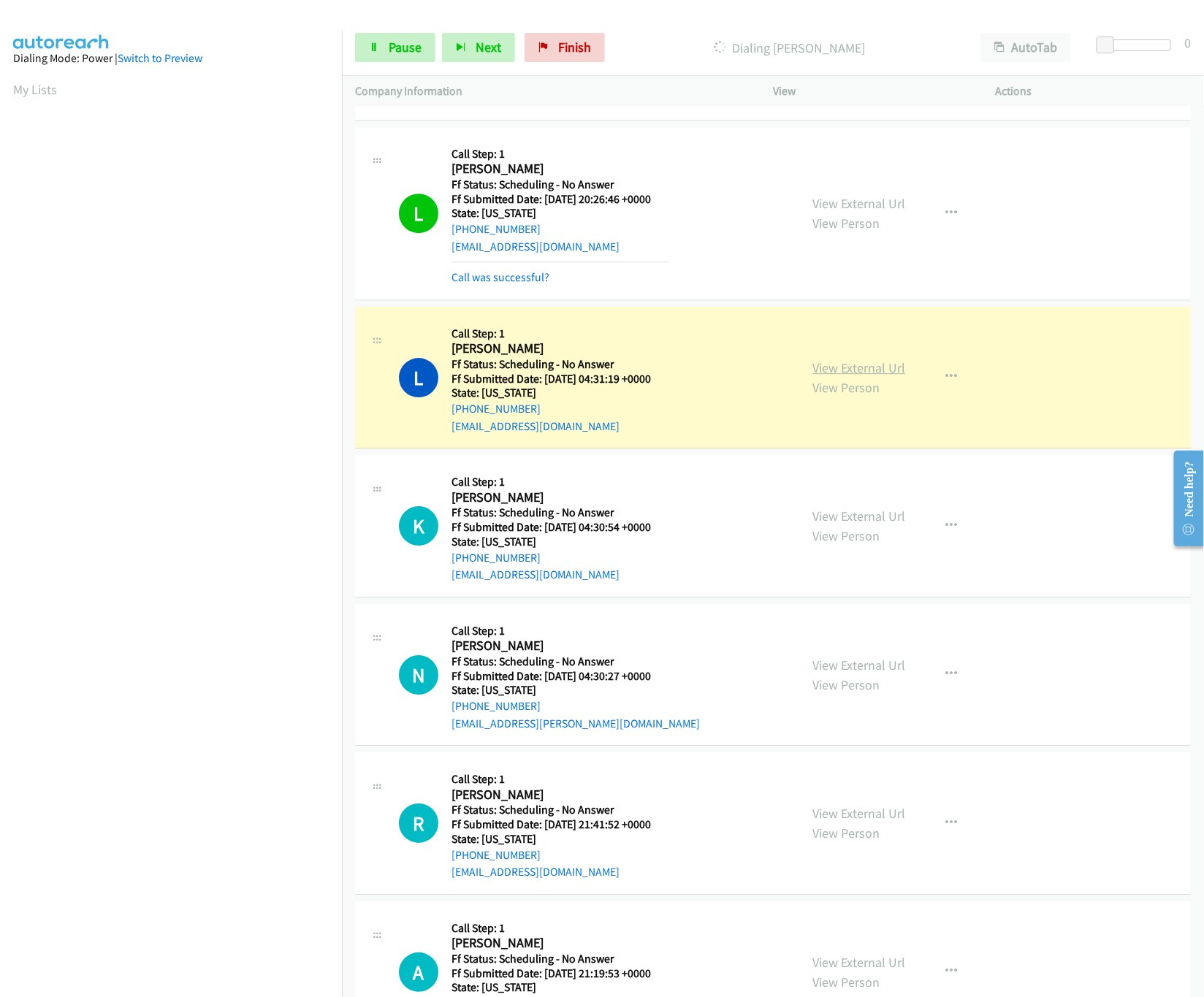
click at [849, 371] on link "View External Url" at bounding box center [859, 368] width 93 height 17
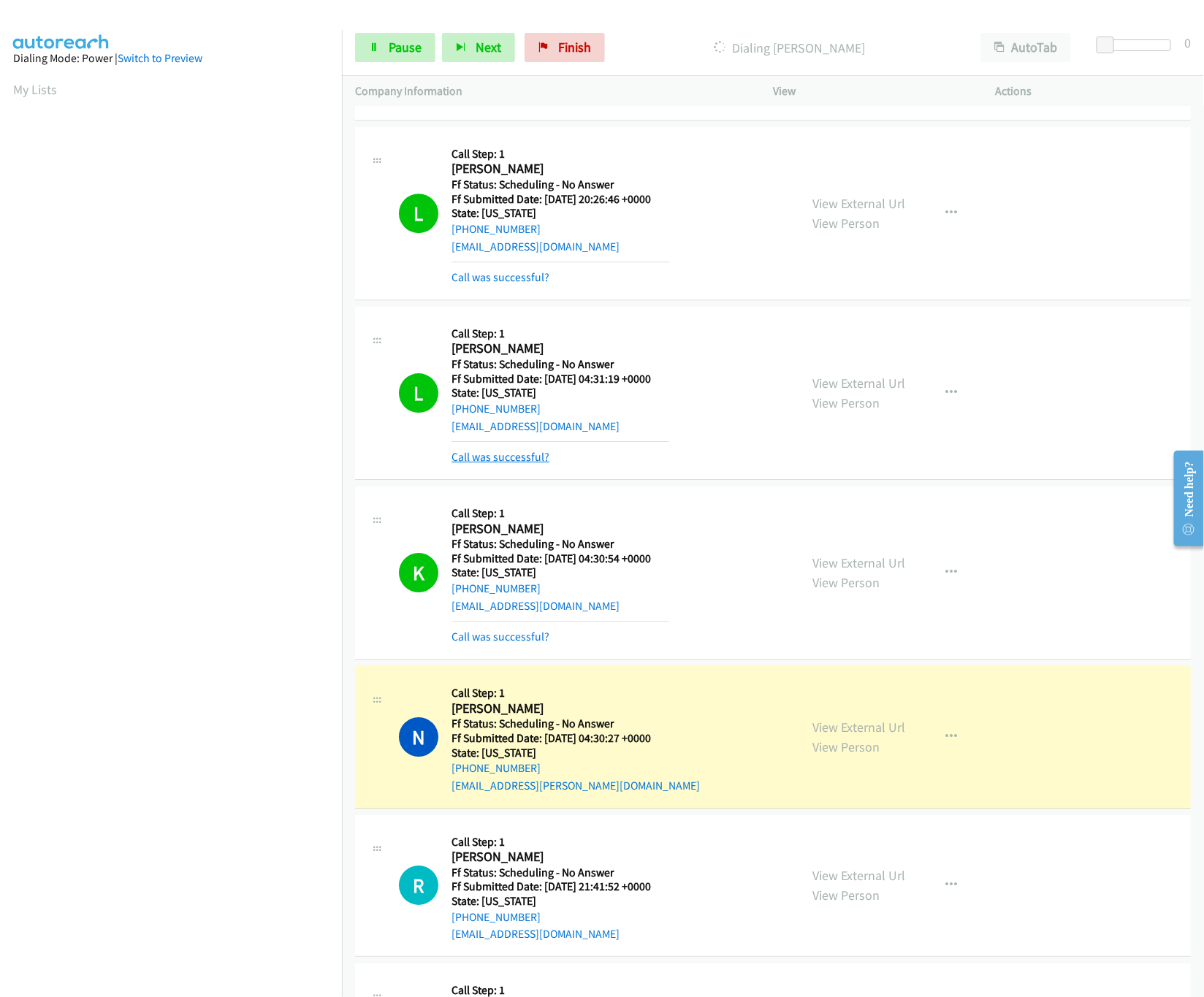
click at [505, 464] on link "Call was successful?" at bounding box center [501, 456] width 98 height 14
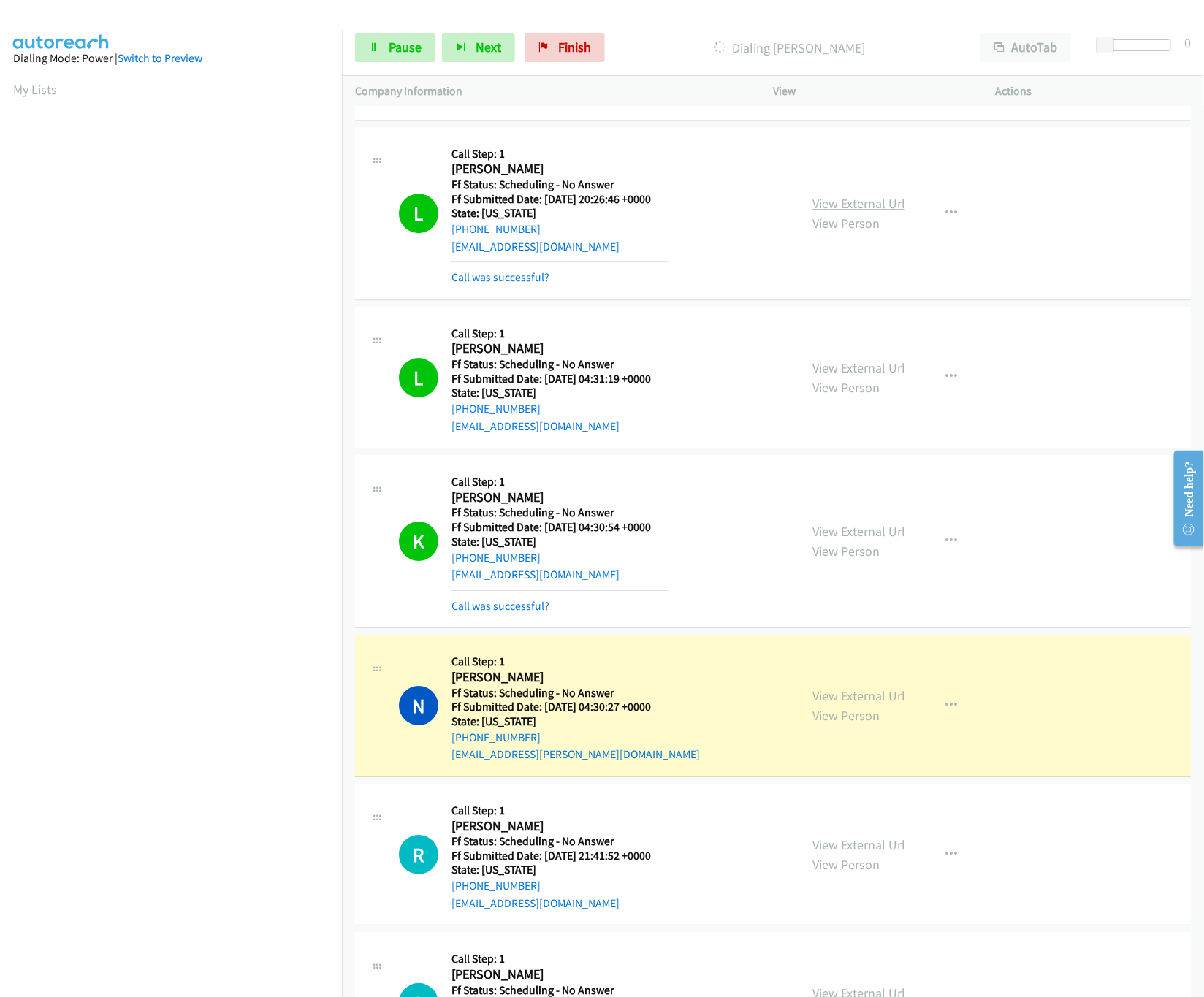
click at [853, 208] on link "View External Url" at bounding box center [859, 203] width 93 height 17
click at [845, 540] on link "View External Url" at bounding box center [859, 531] width 93 height 17
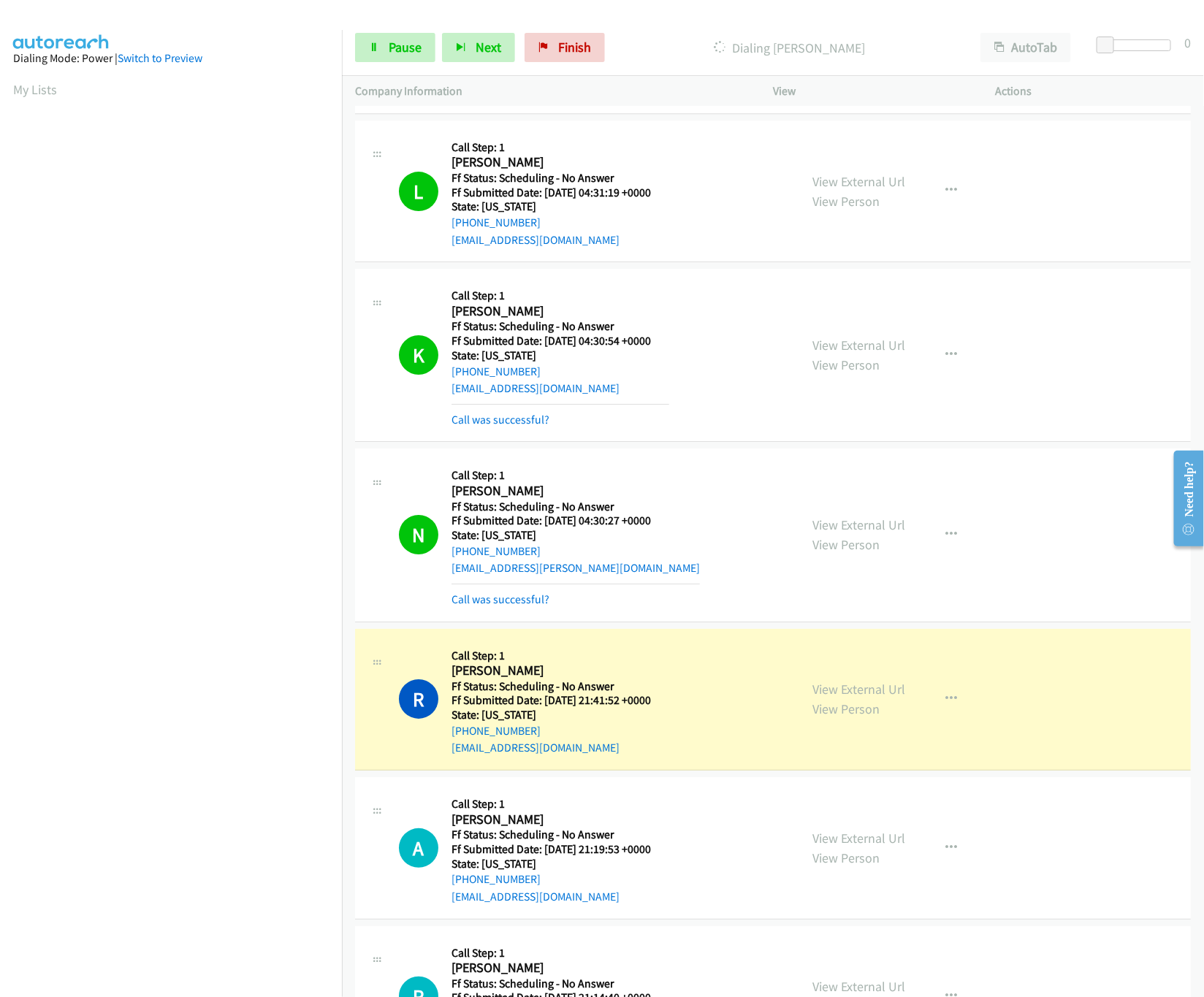
scroll to position [2192, 0]
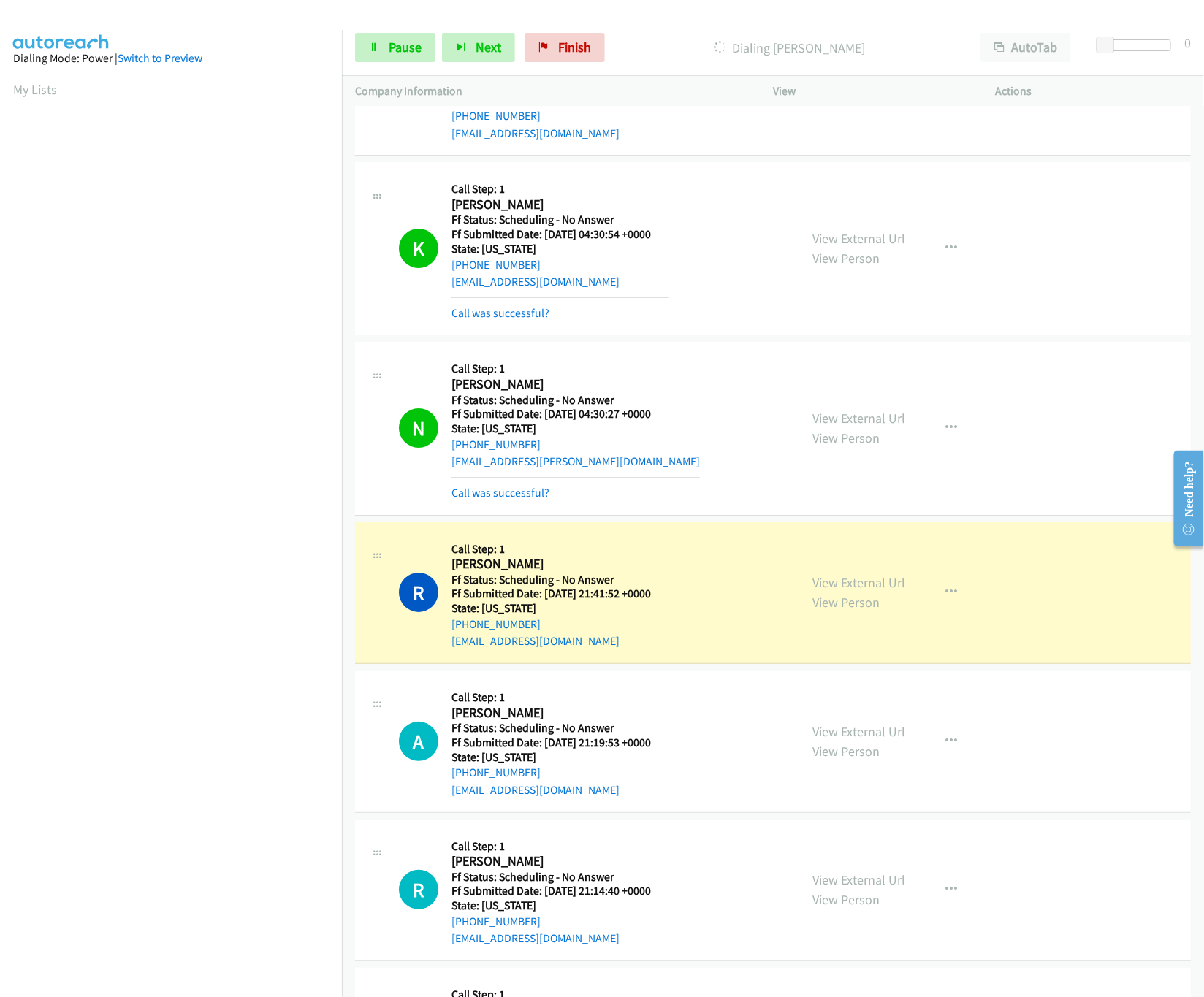
click at [856, 427] on link "View External Url" at bounding box center [859, 418] width 93 height 17
click at [852, 603] on link "View Person" at bounding box center [846, 602] width 67 height 17
click at [860, 589] on link "View External Url" at bounding box center [859, 582] width 93 height 17
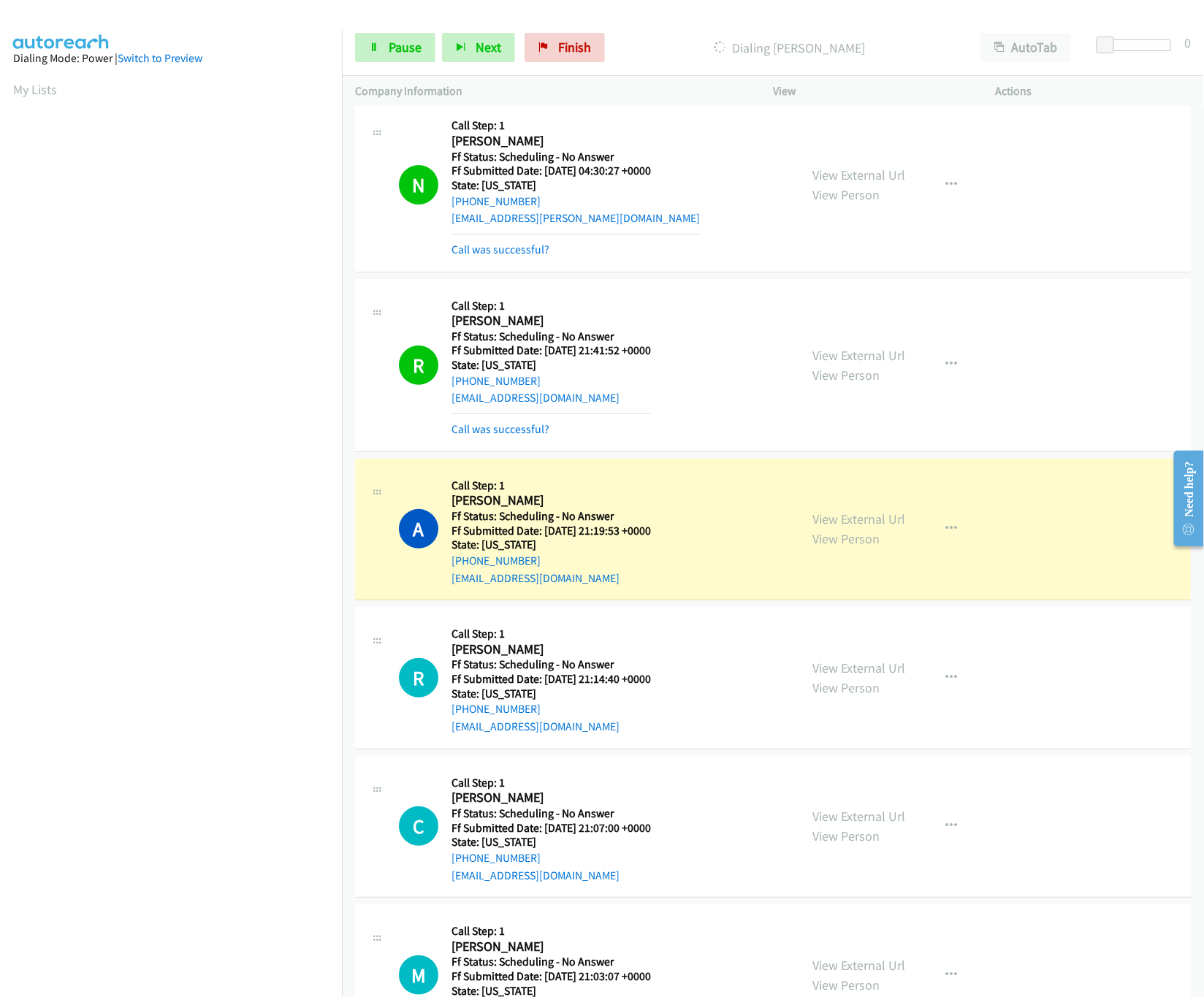
scroll to position [2630, 0]
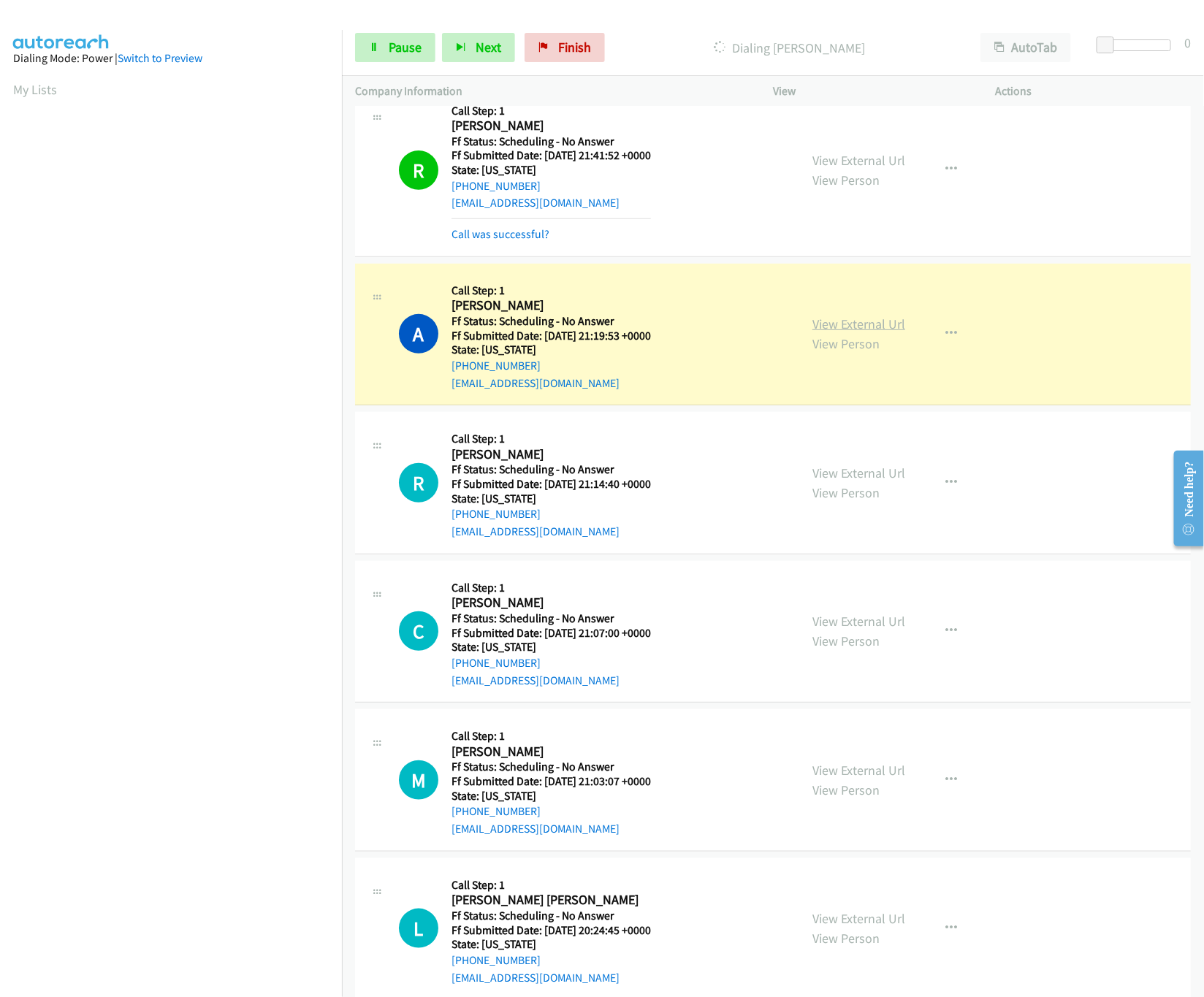
click at [838, 328] on link "View External Url" at bounding box center [859, 324] width 93 height 17
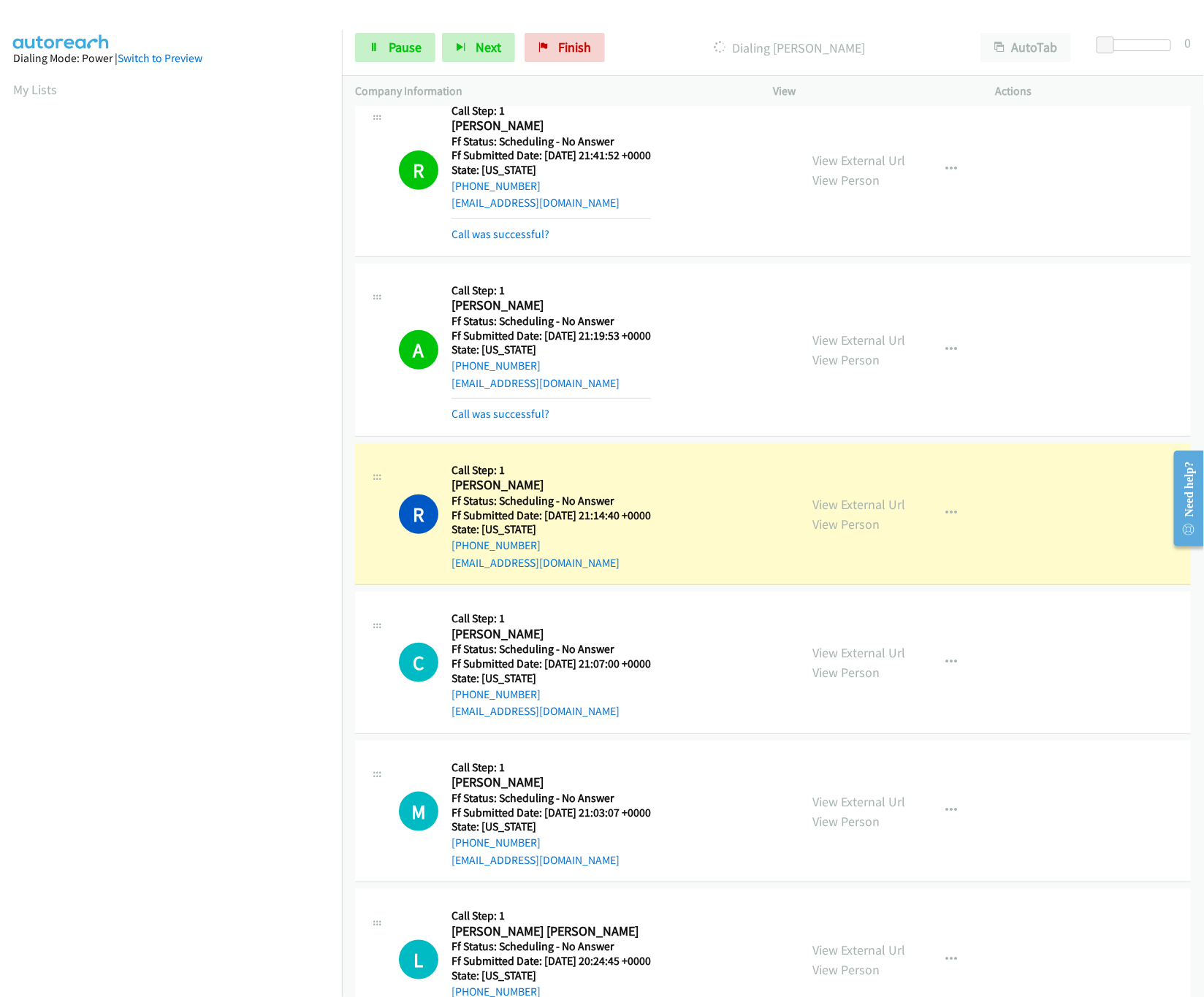
click at [507, 435] on div "A Callback Scheduled Call Step: 1 [PERSON_NAME] America/New_York Ff Status: Sch…" at bounding box center [773, 350] width 836 height 173
click at [509, 420] on link "Call was successful?" at bounding box center [501, 413] width 98 height 14
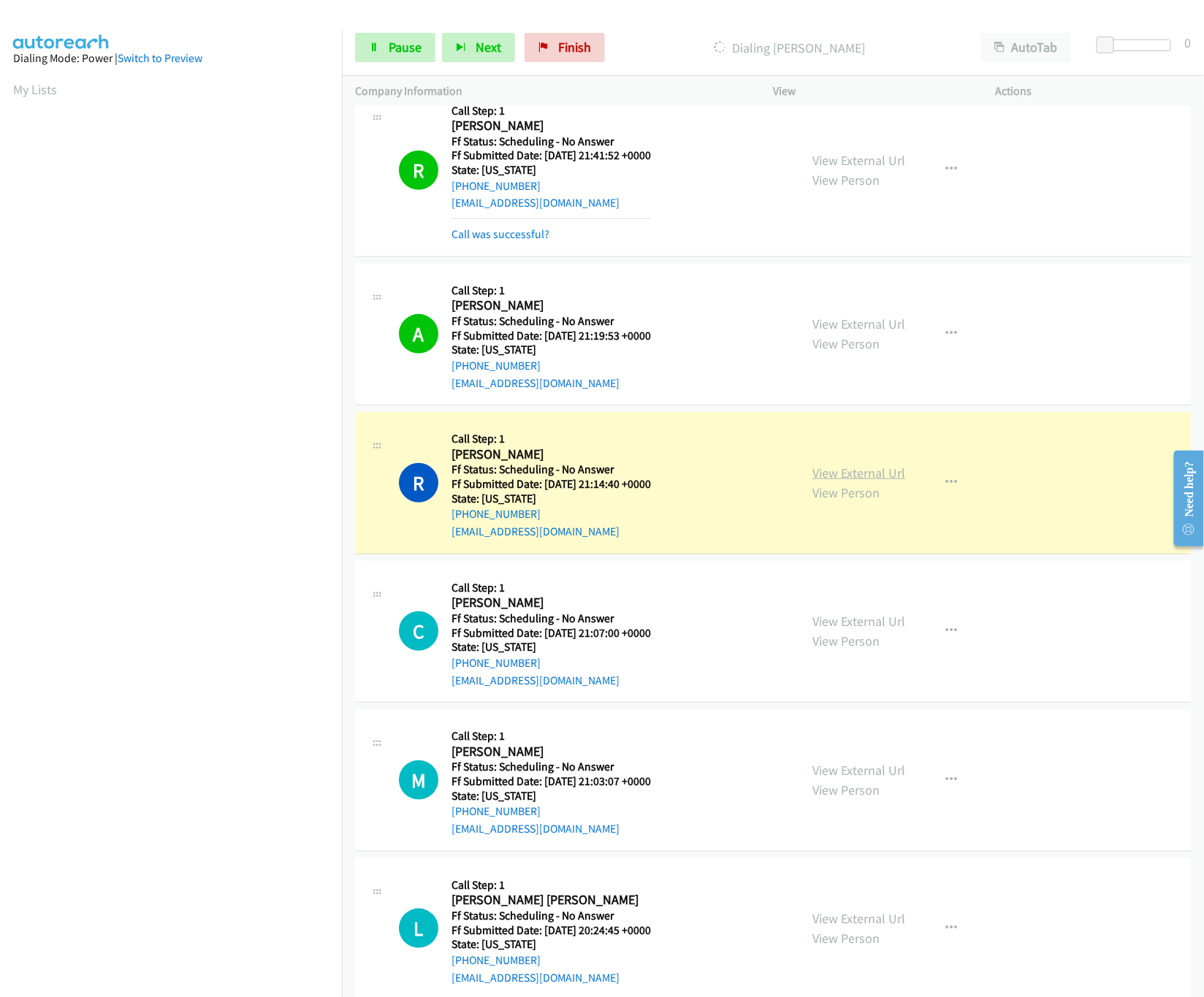
click at [864, 481] on link "View External Url" at bounding box center [859, 472] width 93 height 17
click at [882, 481] on link "View External Url" at bounding box center [859, 472] width 93 height 17
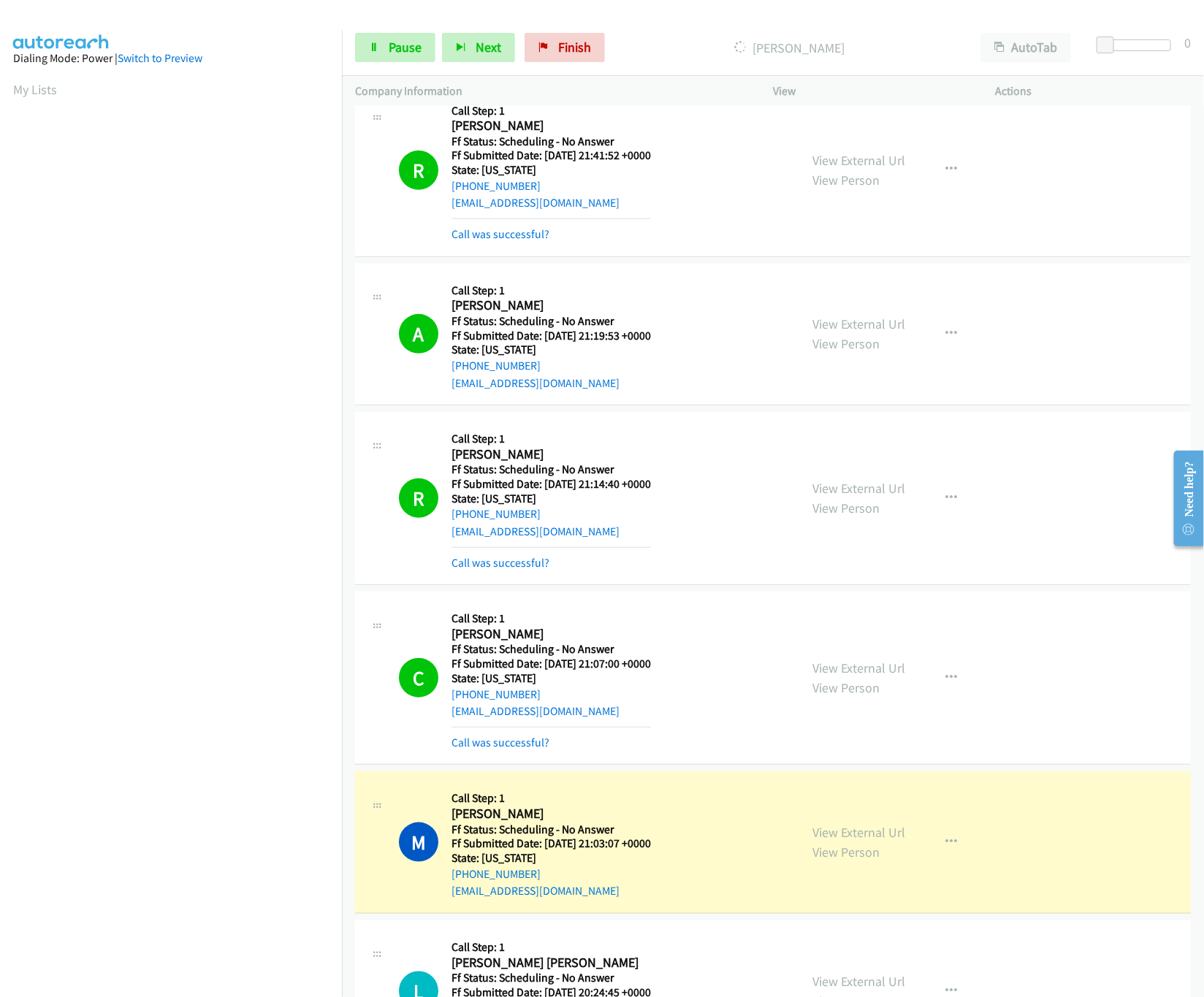
scroll to position [2922, 0]
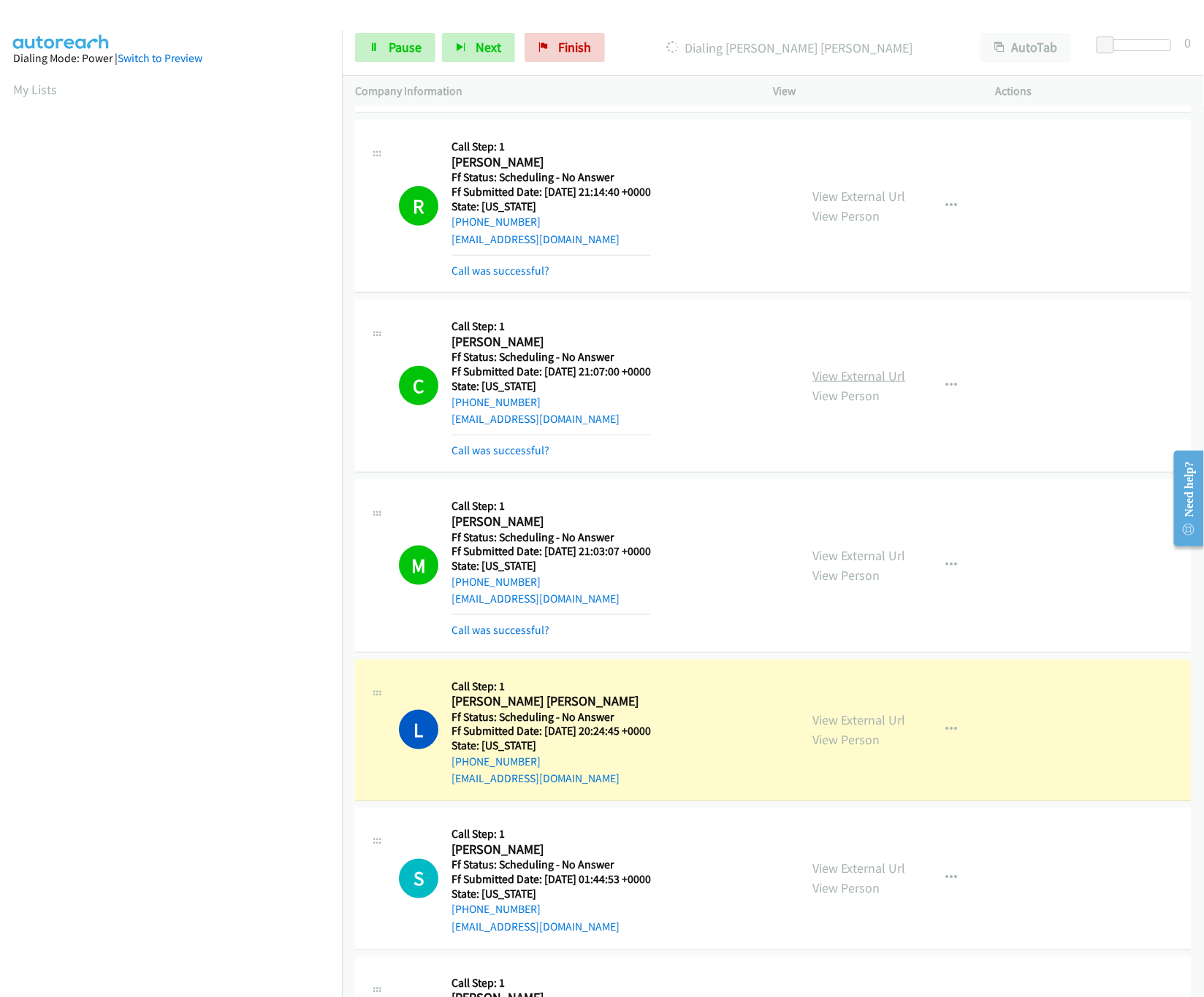
click at [833, 384] on link "View External Url" at bounding box center [859, 376] width 93 height 17
click at [832, 557] on div "View External Url View Person View External Url Email Schedule/Manage Callback …" at bounding box center [917, 565] width 236 height 146
click at [832, 564] on link "View External Url" at bounding box center [859, 555] width 93 height 17
click at [845, 729] on link "View External Url" at bounding box center [859, 720] width 93 height 17
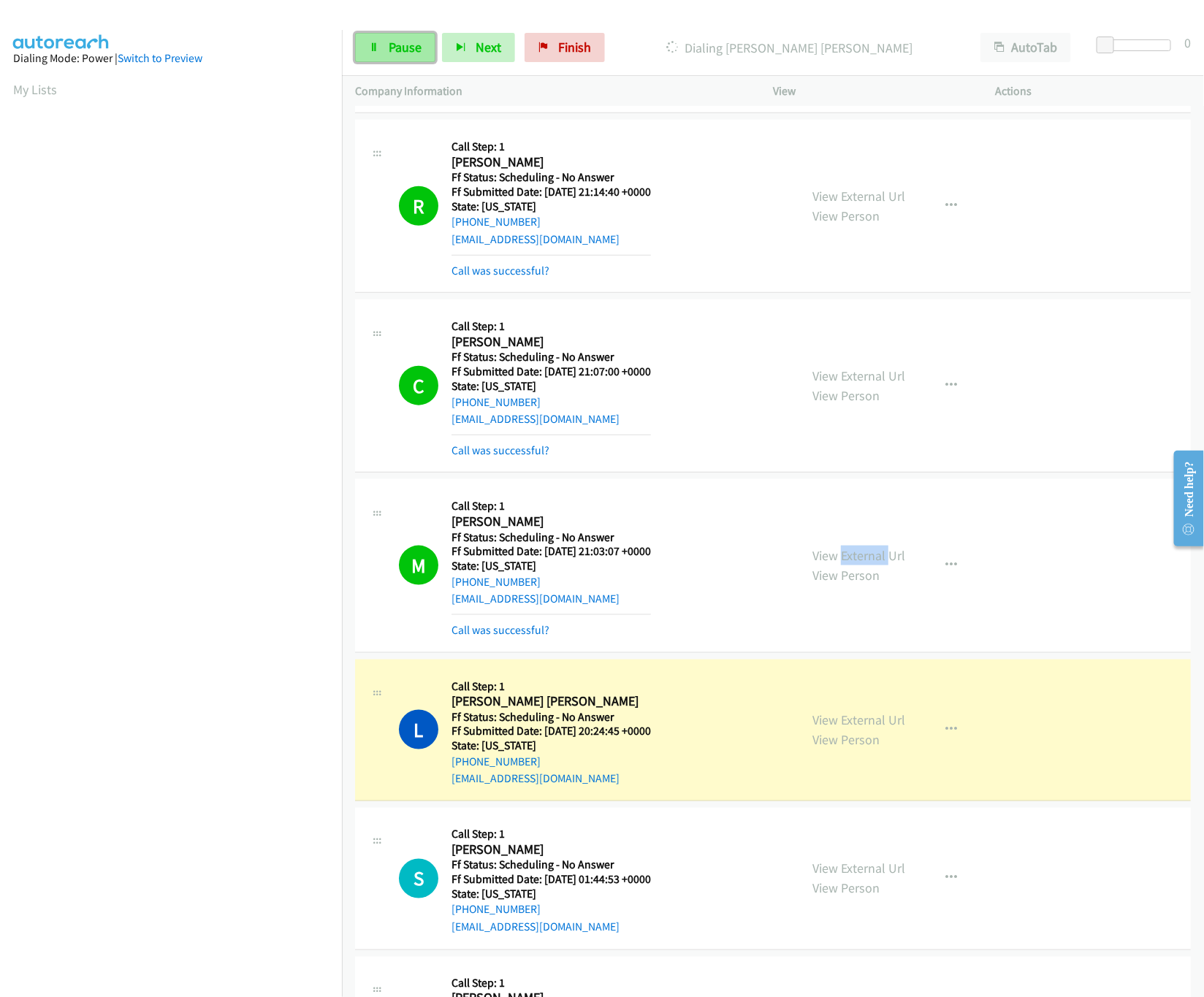
click at [401, 42] on span "Pause" at bounding box center [405, 46] width 33 height 17
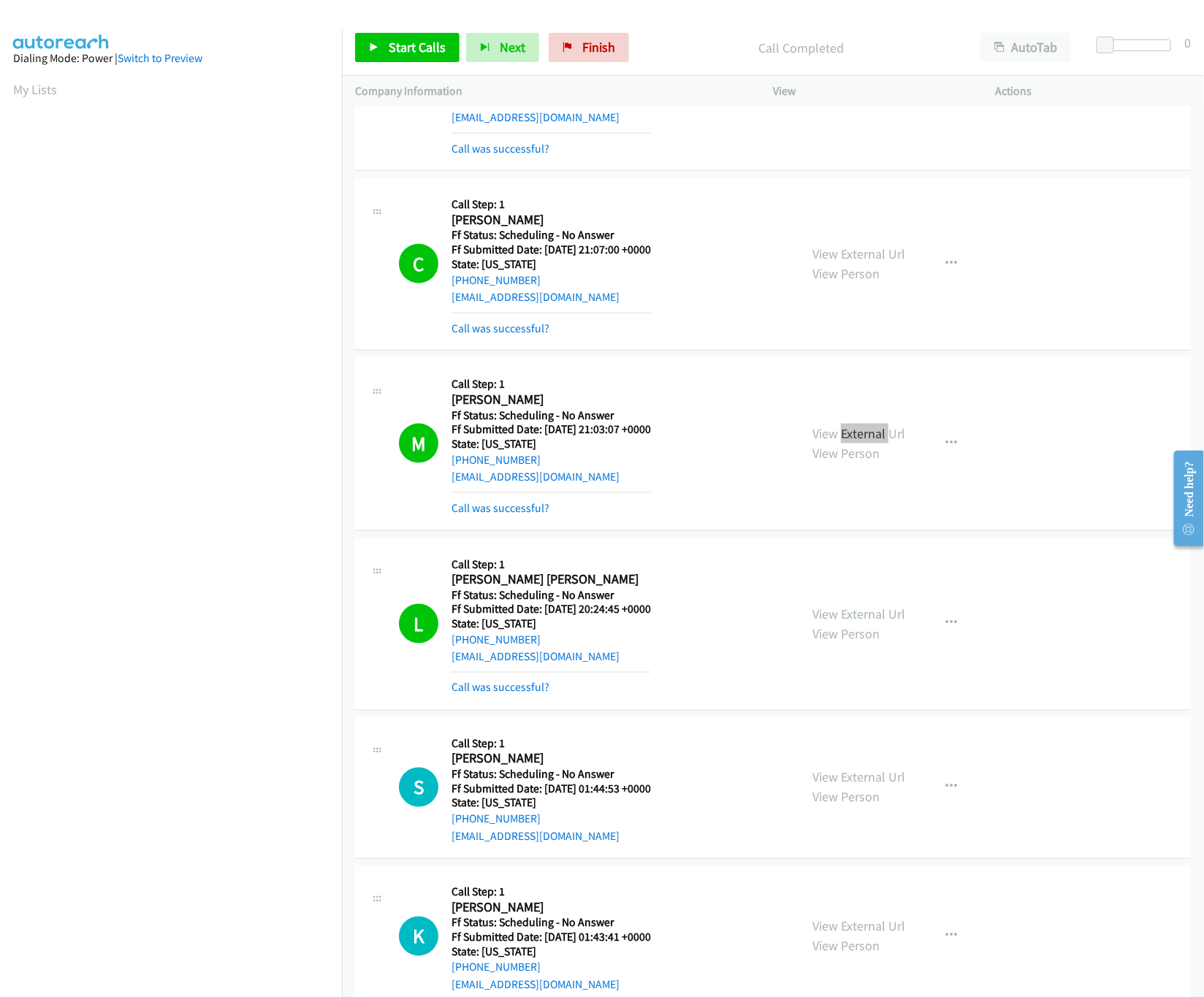
scroll to position [3214, 0]
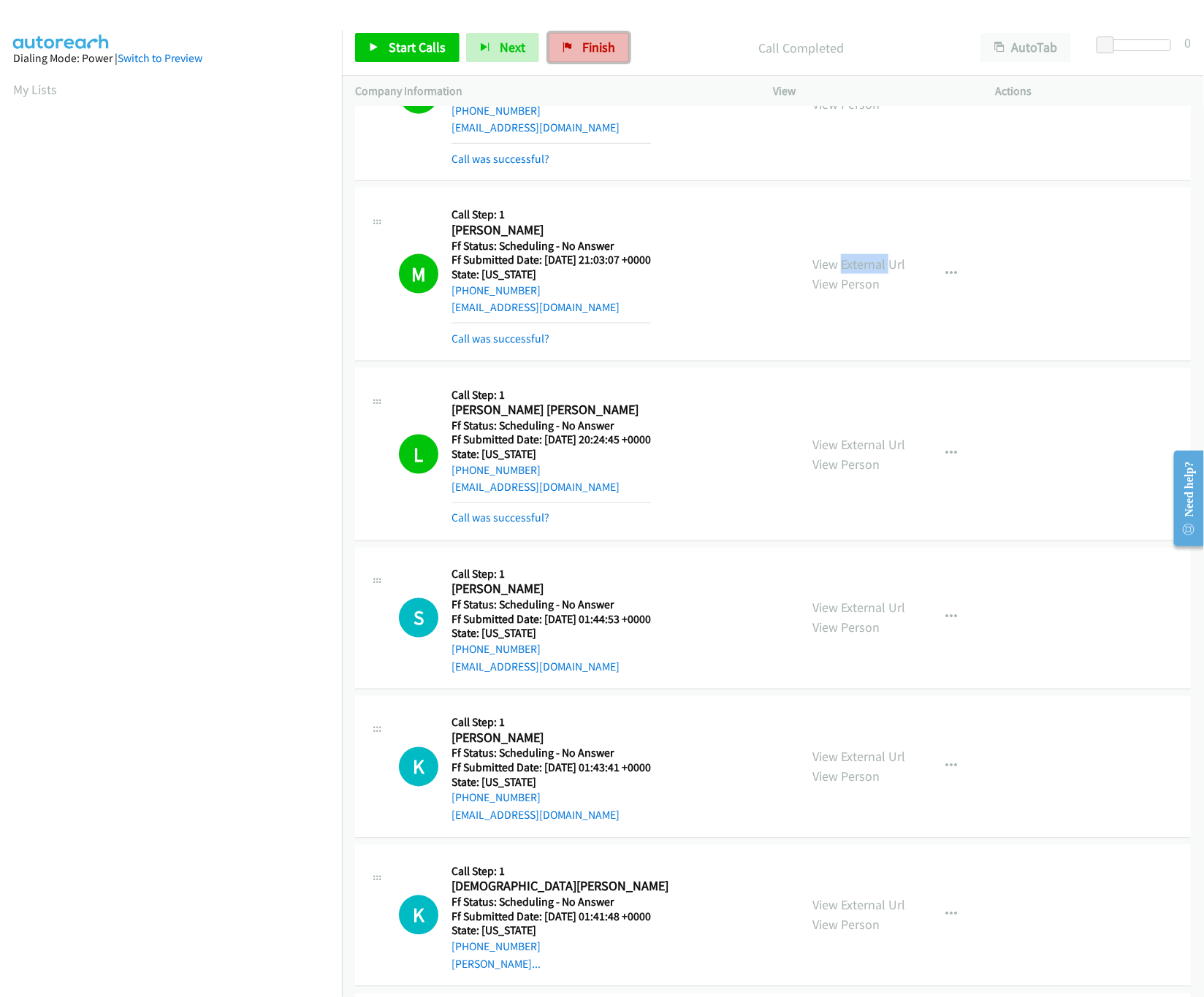
click at [570, 51] on icon at bounding box center [567, 48] width 10 height 10
